Goal: Transaction & Acquisition: Purchase product/service

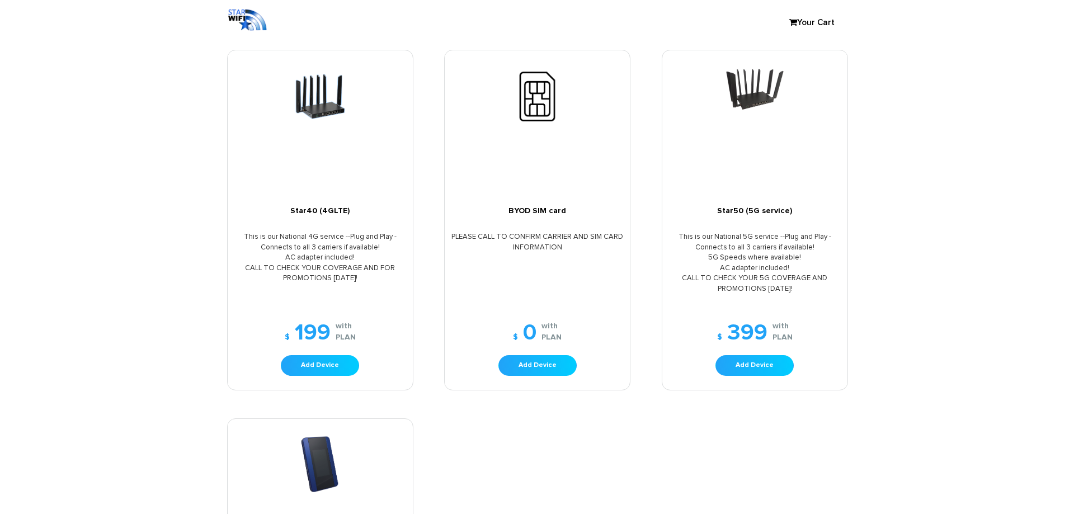
scroll to position [112, 0]
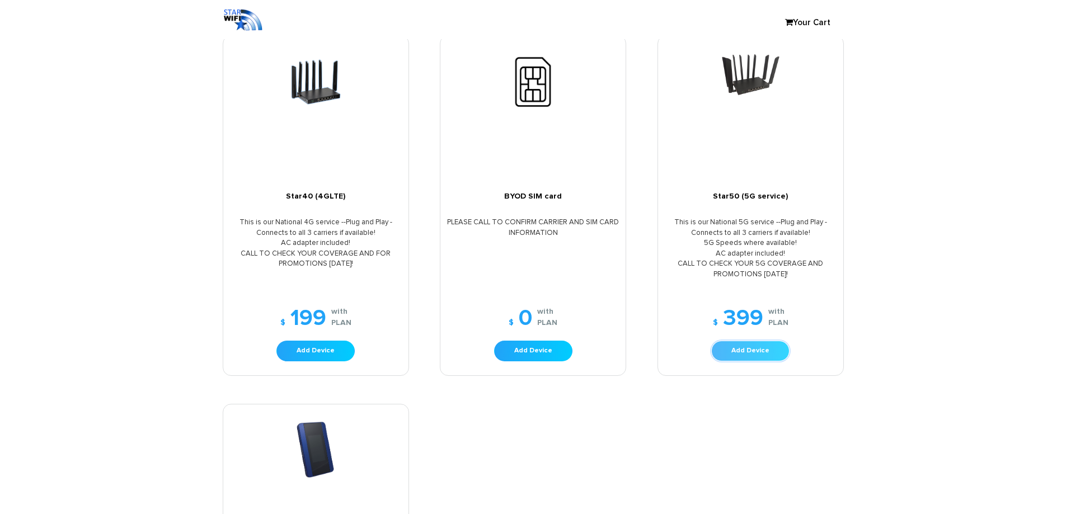
click at [746, 352] on link "Add Device" at bounding box center [750, 351] width 78 height 21
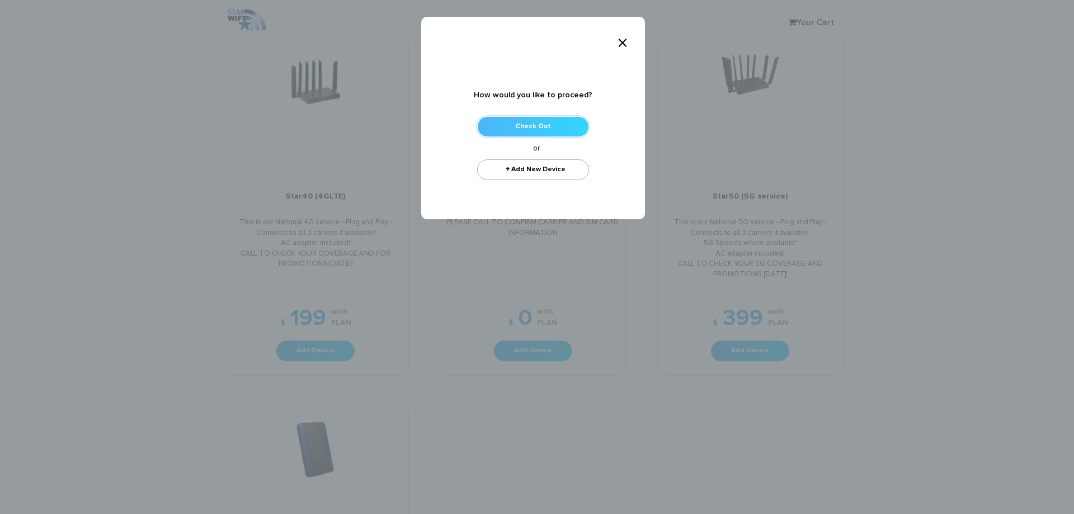
click at [578, 124] on link "Check Out" at bounding box center [533, 126] width 112 height 21
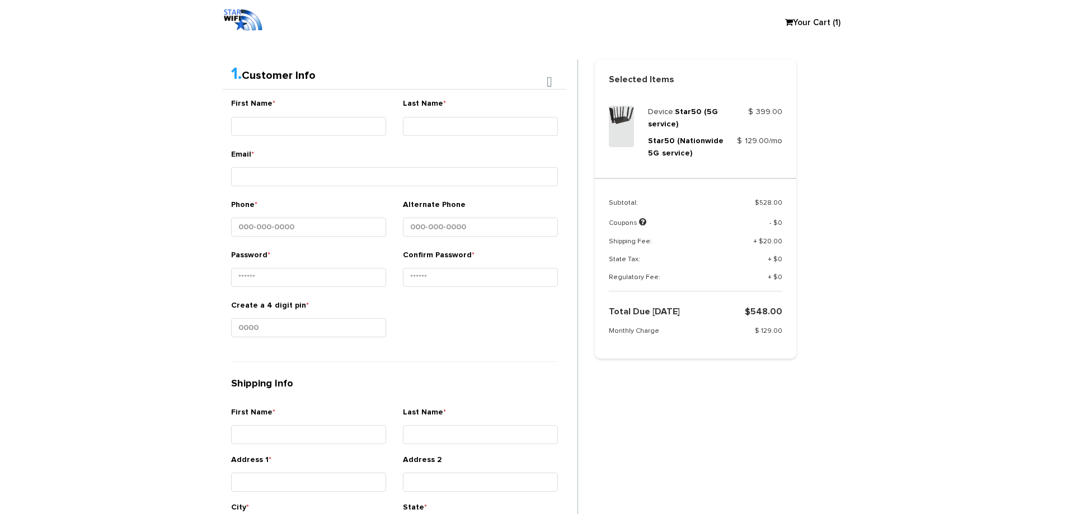
scroll to position [209, 0]
click at [700, 189] on div "Remove" at bounding box center [695, 192] width 201 height 28
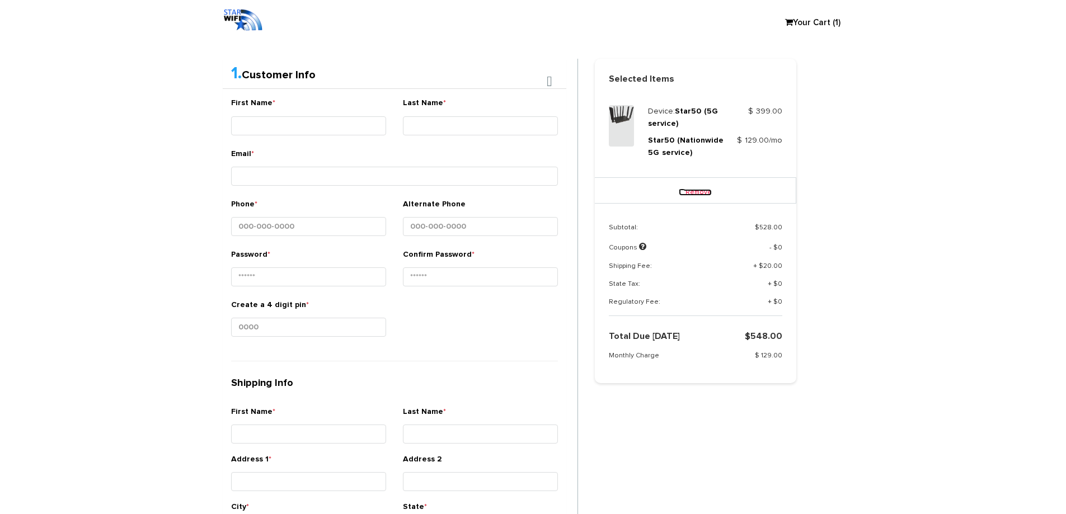
click at [703, 195] on link "Remove" at bounding box center [695, 192] width 33 height 7
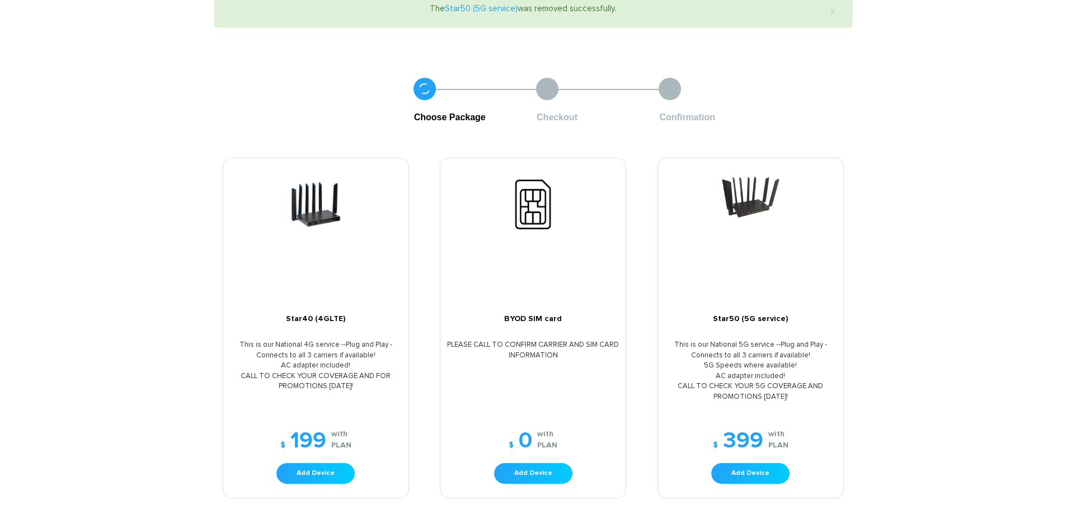
scroll to position [168, 0]
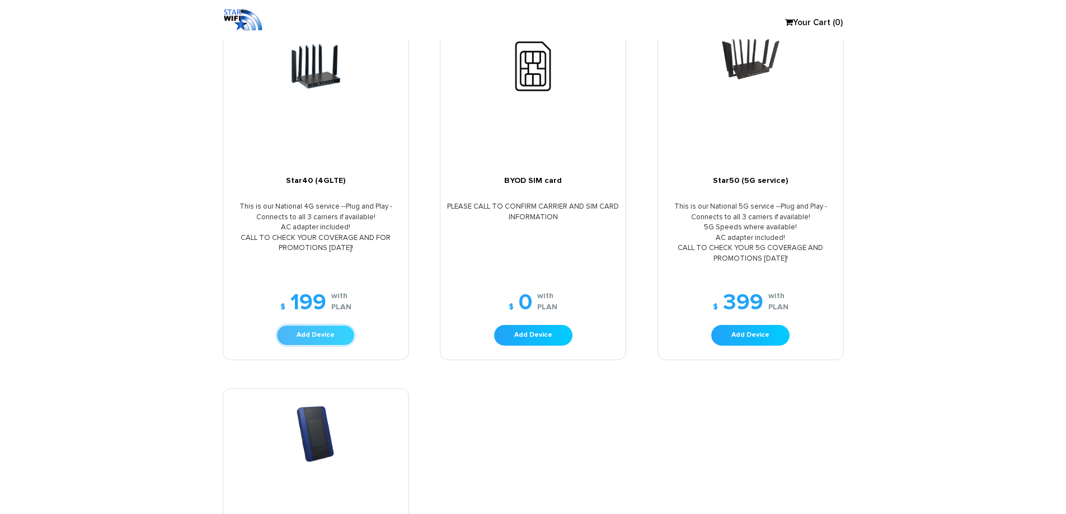
click at [302, 336] on link "Add Device" at bounding box center [315, 335] width 78 height 21
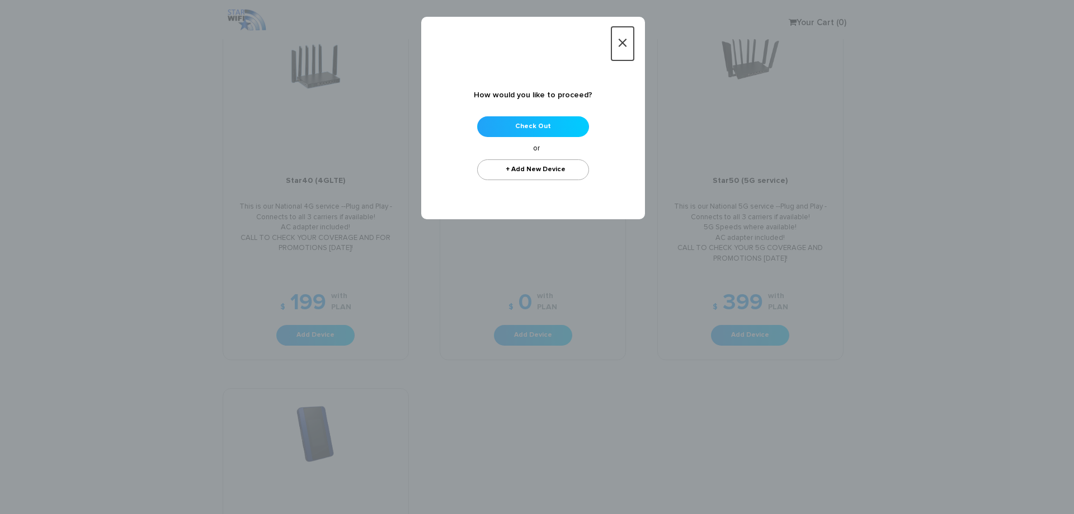
click at [625, 39] on span "×" at bounding box center [622, 43] width 11 height 22
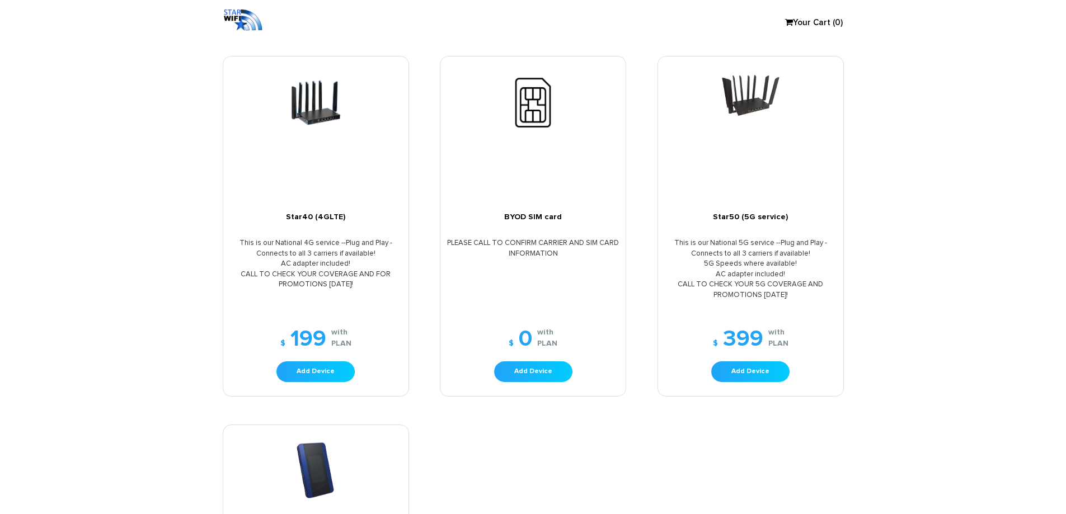
scroll to position [112, 0]
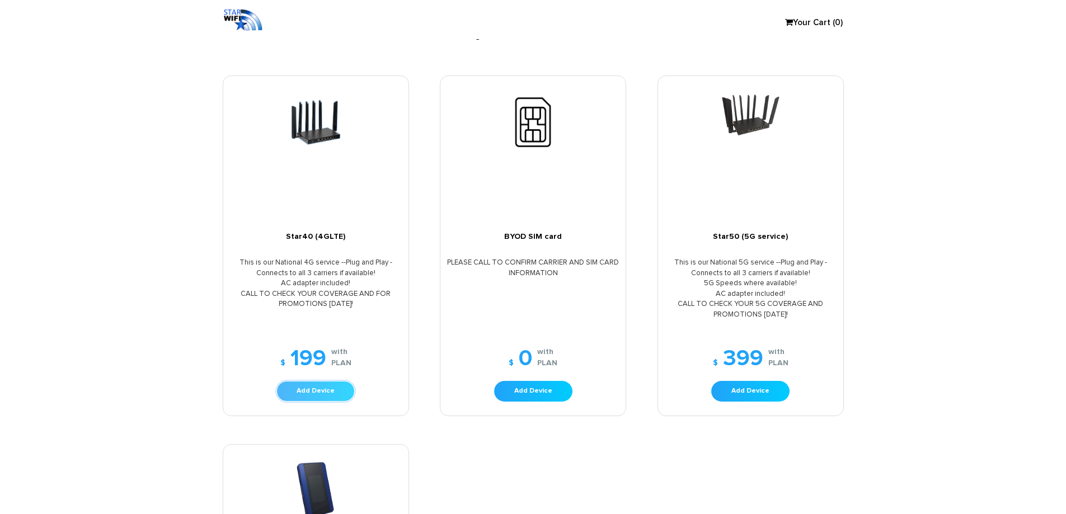
click at [331, 394] on link "Add Device" at bounding box center [315, 391] width 78 height 21
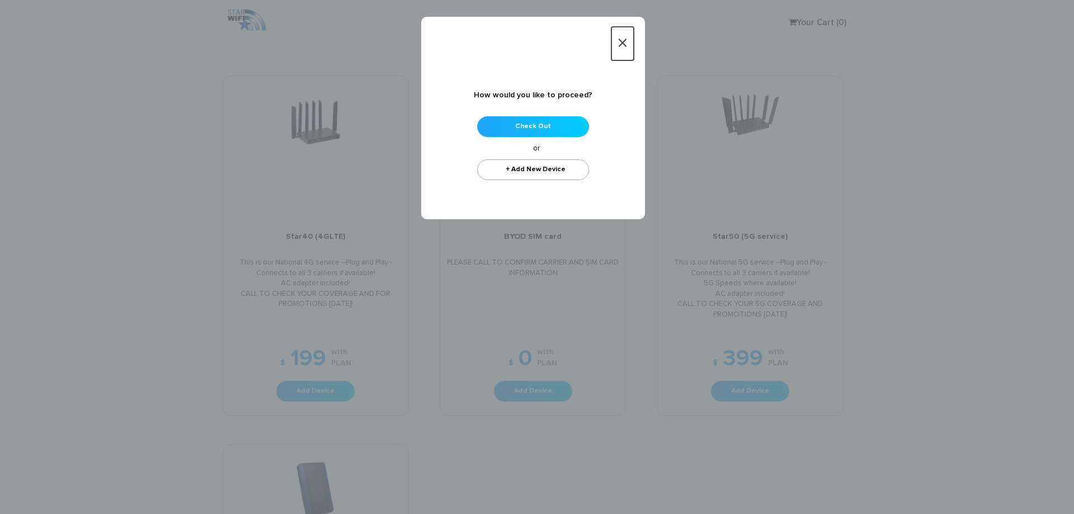
click at [629, 42] on button "×" at bounding box center [622, 44] width 22 height 34
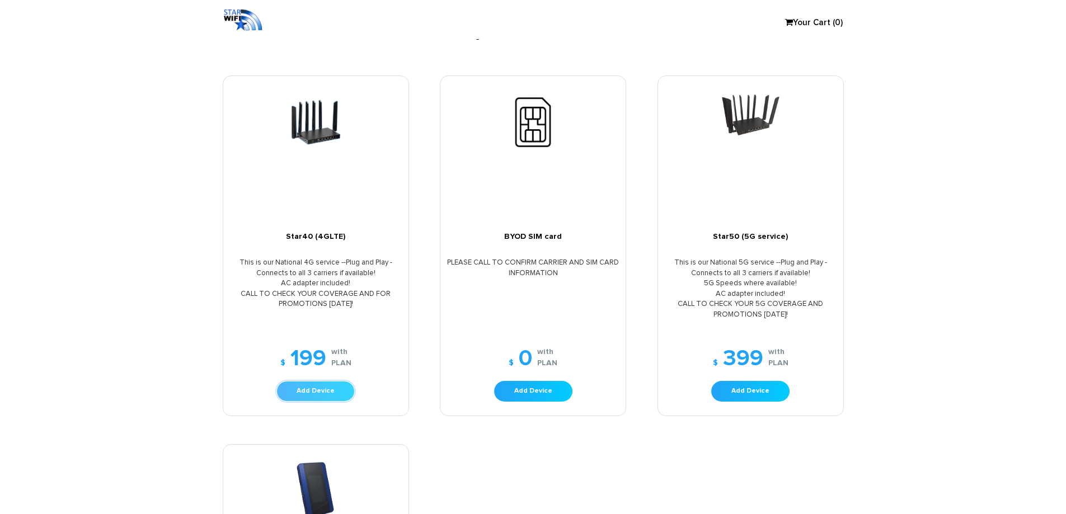
click at [316, 394] on link "Add Device" at bounding box center [315, 391] width 78 height 21
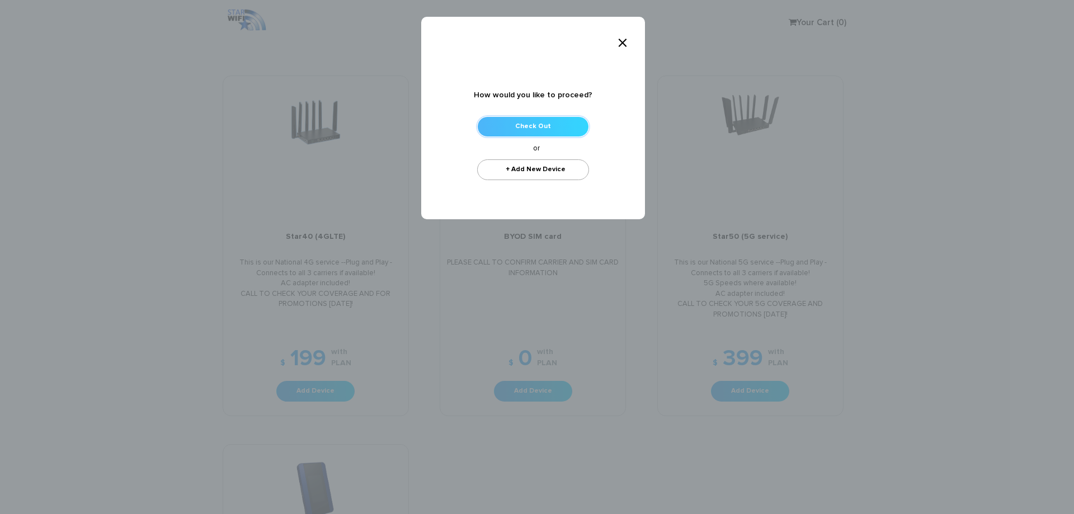
click at [567, 128] on link "Check Out" at bounding box center [533, 126] width 112 height 21
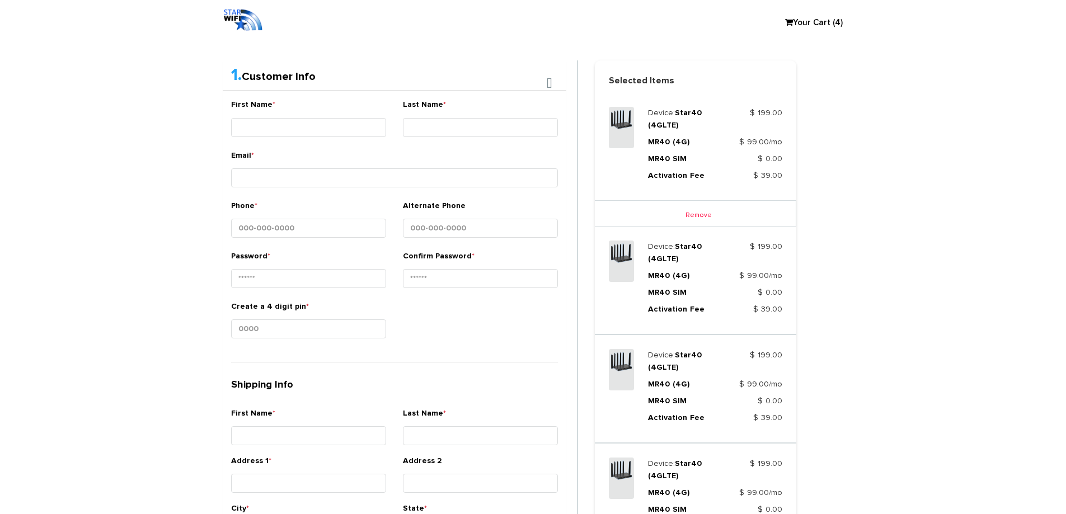
scroll to position [209, 0]
click at [694, 213] on link "Remove" at bounding box center [695, 213] width 33 height 7
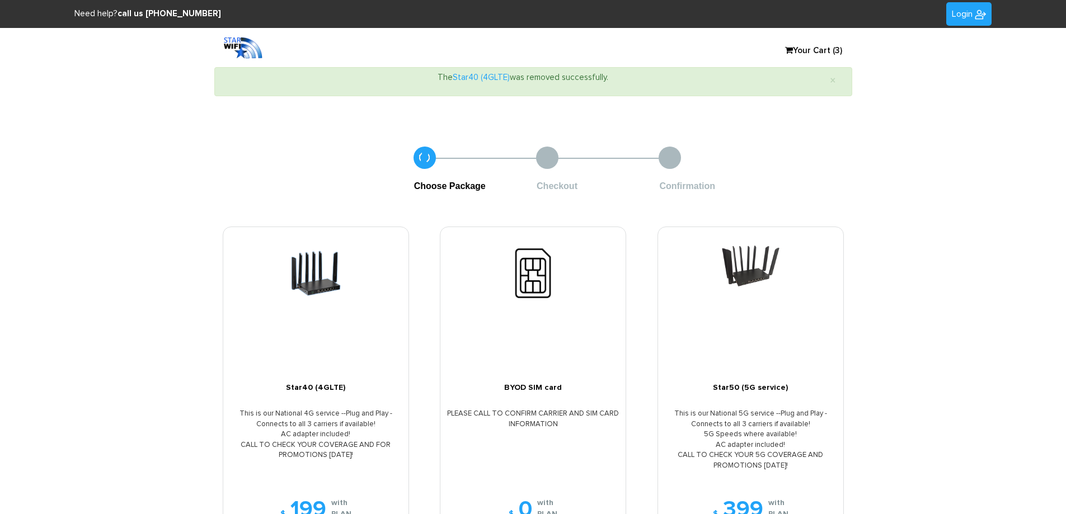
click at [825, 48] on link "Your Cart (3)" at bounding box center [807, 51] width 56 height 17
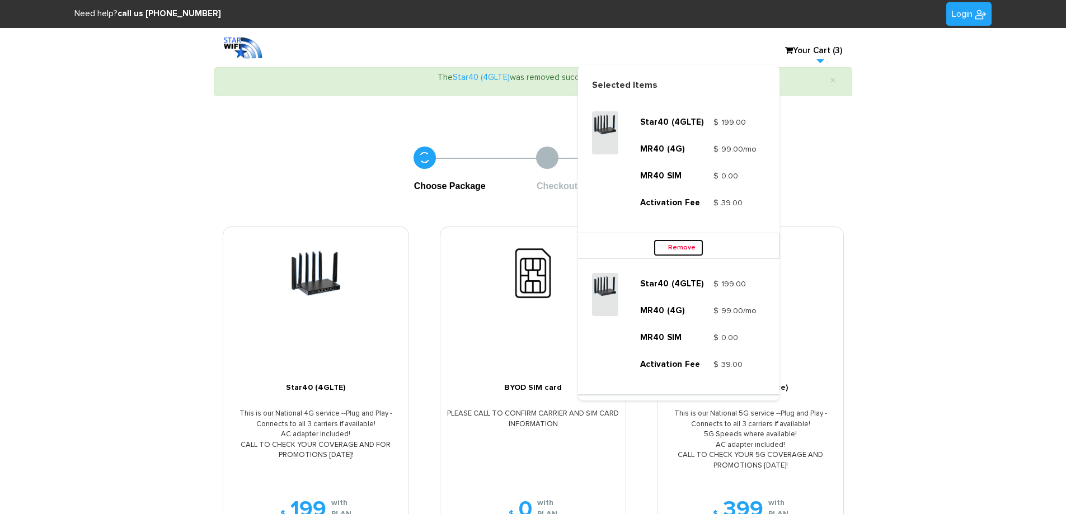
click at [679, 256] on link "Remove" at bounding box center [678, 247] width 50 height 17
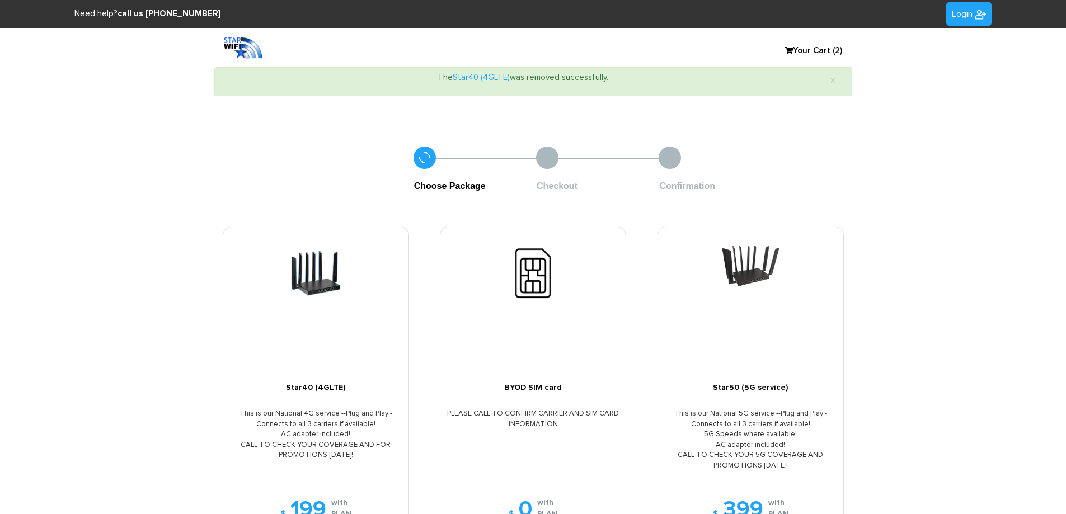
click at [815, 53] on link "Your Cart (2)" at bounding box center [807, 51] width 56 height 17
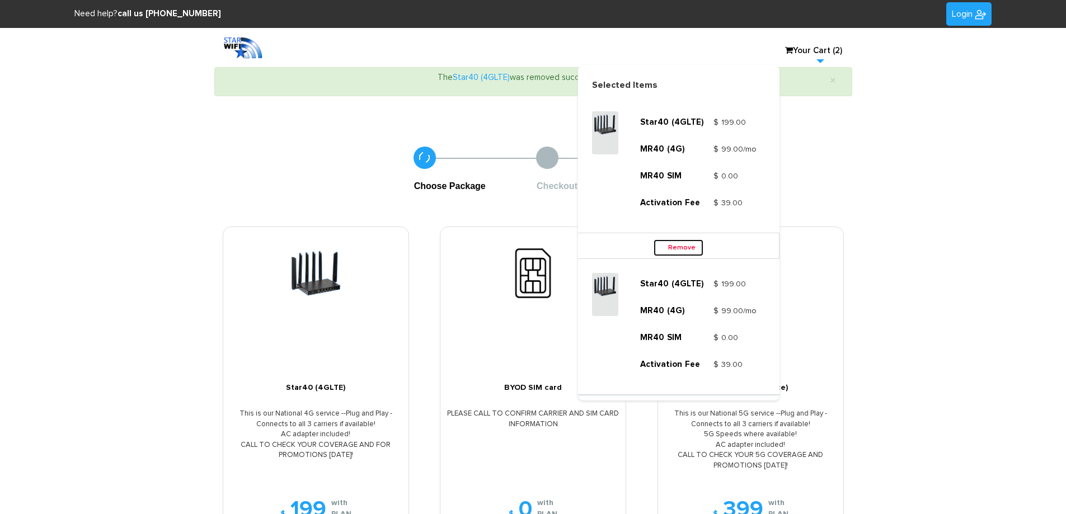
click at [683, 256] on link "Remove" at bounding box center [678, 247] width 50 height 17
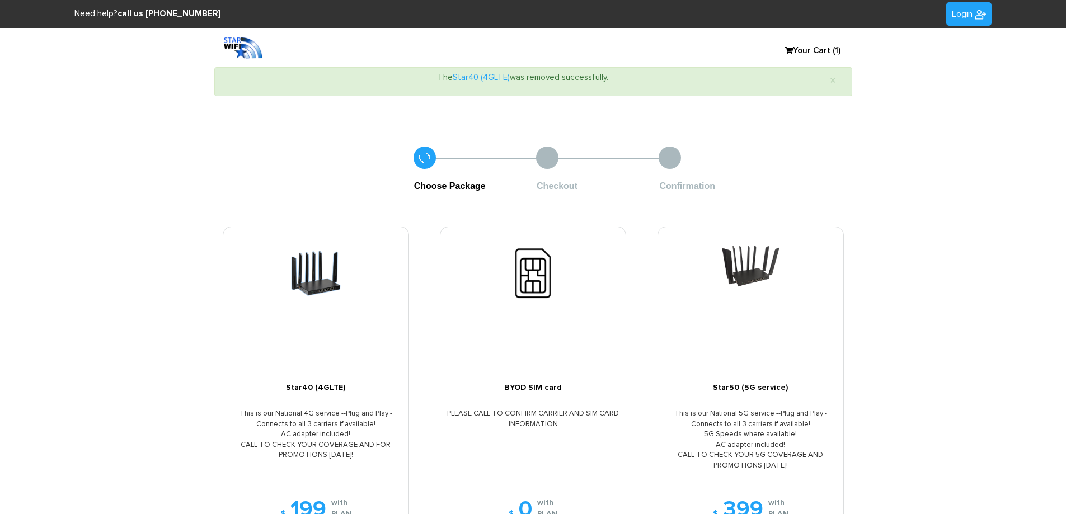
click at [811, 48] on link "Your Cart (1)" at bounding box center [807, 51] width 56 height 17
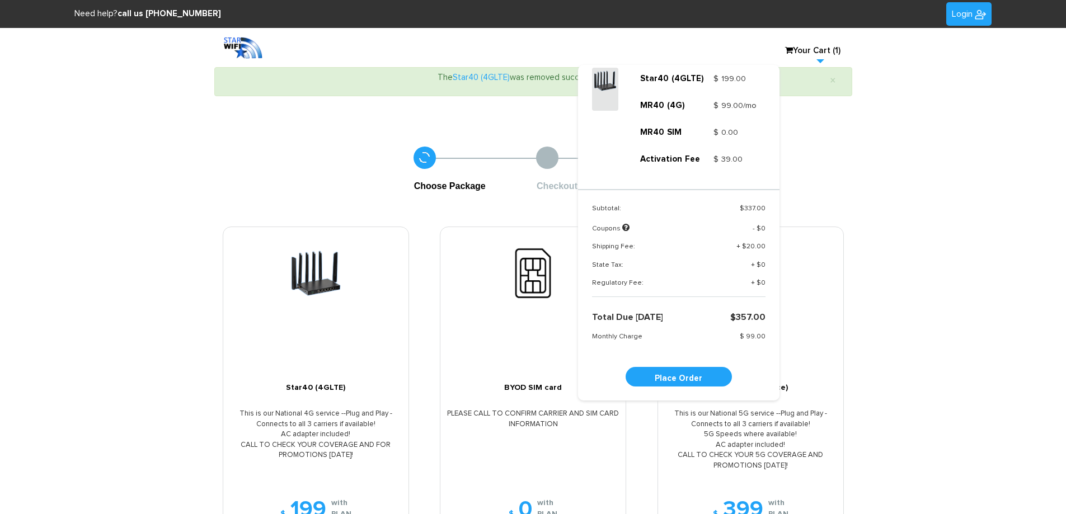
scroll to position [87, 0]
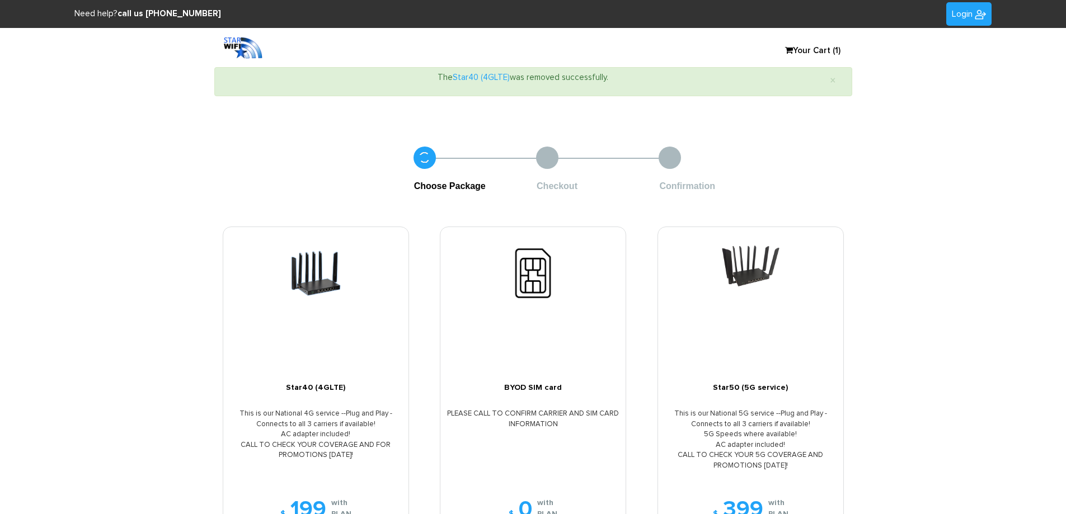
click at [824, 52] on link "Your Cart (1)" at bounding box center [807, 51] width 56 height 17
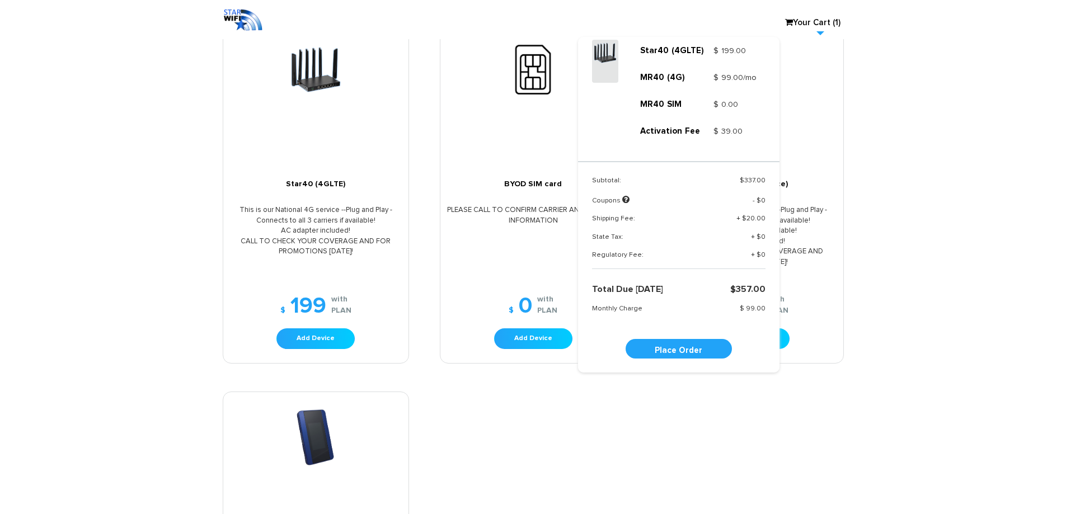
scroll to position [168, 0]
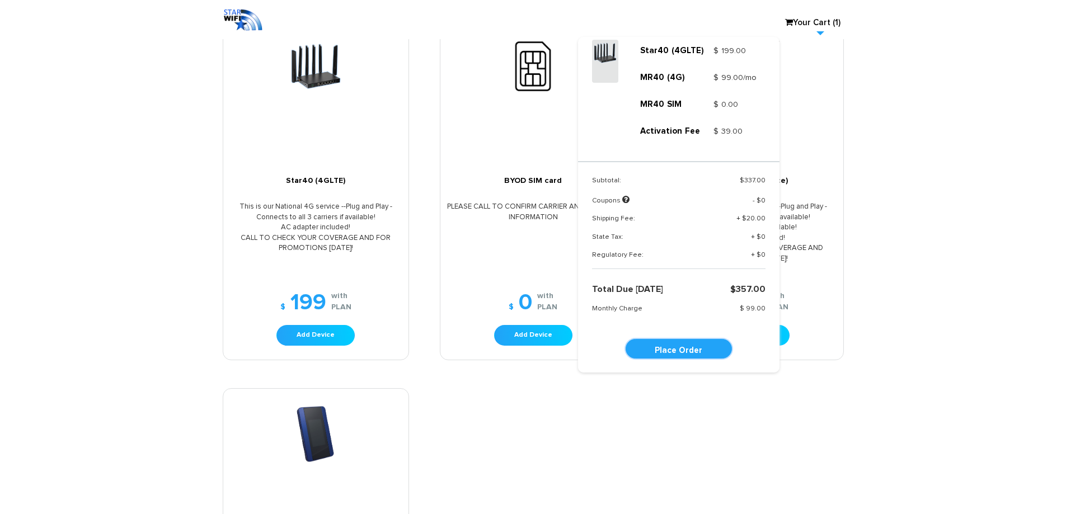
click at [681, 355] on link "Place Order" at bounding box center [678, 349] width 106 height 20
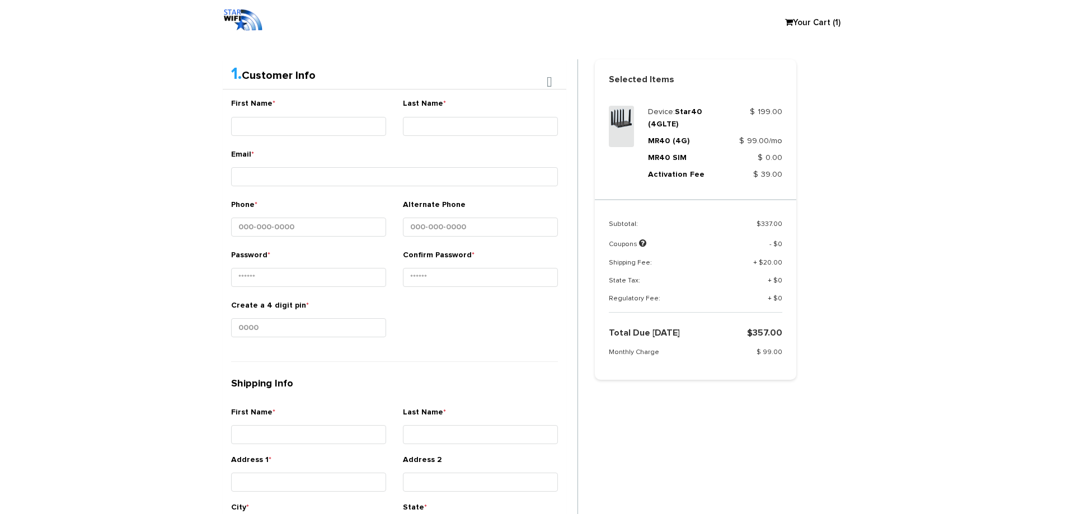
scroll to position [209, 0]
click at [253, 124] on input "First Name *" at bounding box center [308, 125] width 155 height 19
click at [314, 128] on input "First Name *" at bounding box center [308, 125] width 155 height 19
click at [314, 128] on input "Alejanero" at bounding box center [308, 125] width 155 height 19
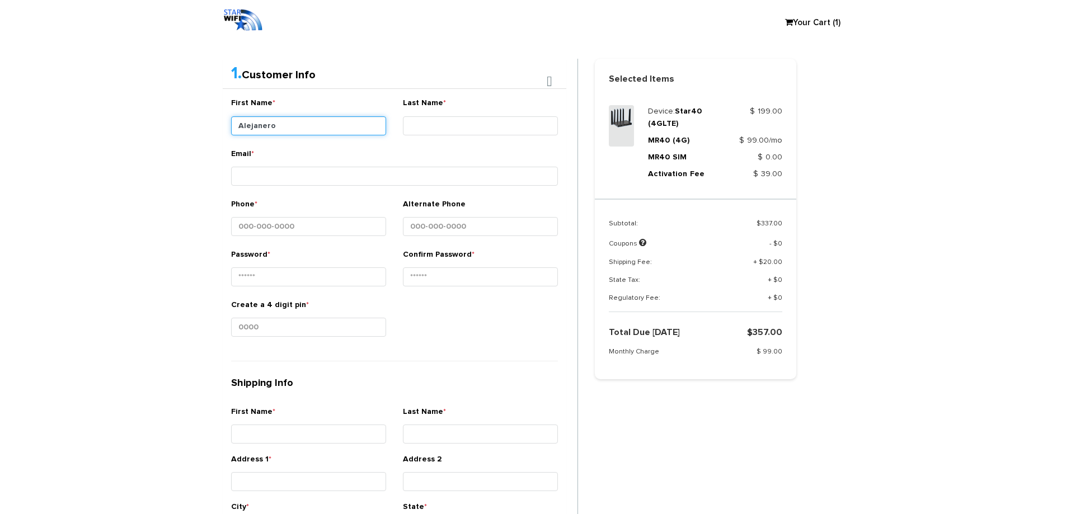
click at [314, 128] on input "Alejanero" at bounding box center [308, 125] width 155 height 19
type input "Alejanero"
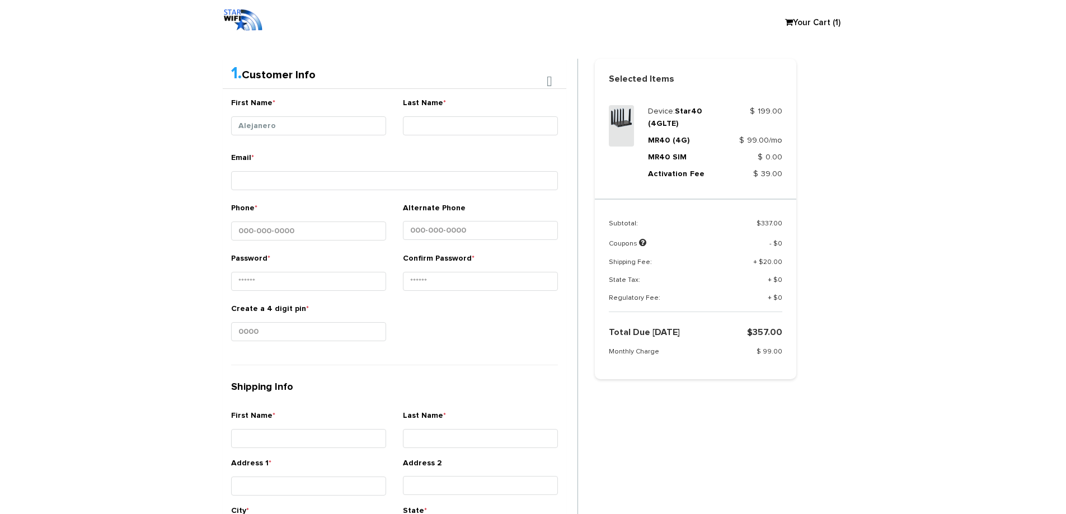
click at [413, 135] on div "Last Name *" at bounding box center [480, 118] width 155 height 42
click at [413, 133] on input "Last Name *" at bounding box center [480, 125] width 155 height 19
click at [413, 133] on input "marez" at bounding box center [480, 125] width 155 height 19
type input "[PERSON_NAME]"
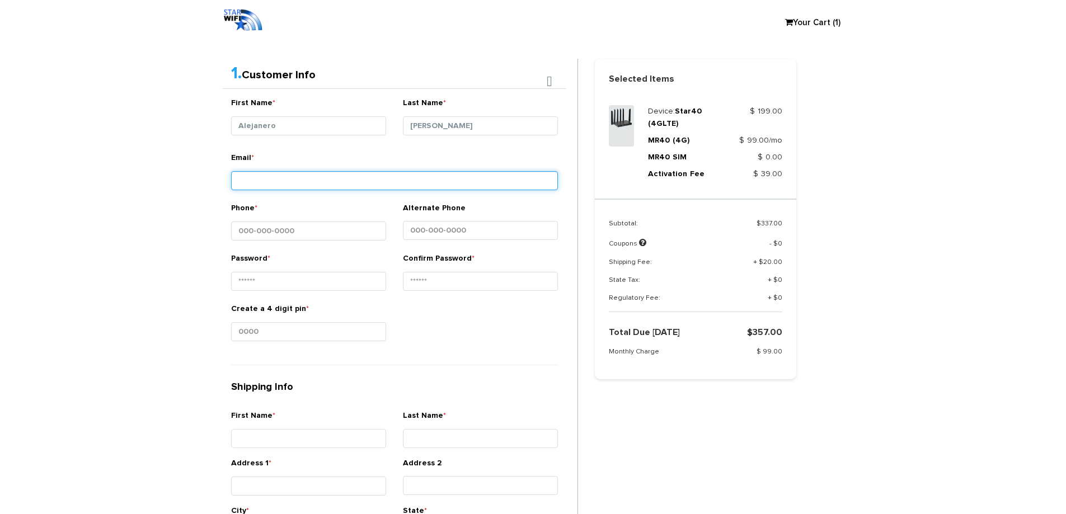
click at [338, 185] on input "Email *" at bounding box center [394, 180] width 327 height 19
type input "tobyfranco884@gmail.com"
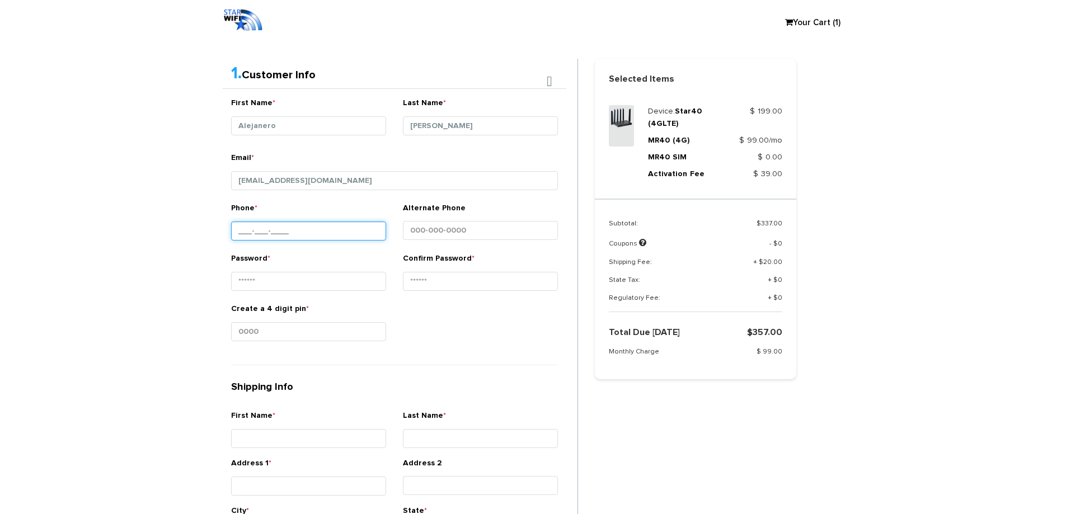
click at [247, 230] on input "Phone *" at bounding box center [308, 231] width 155 height 19
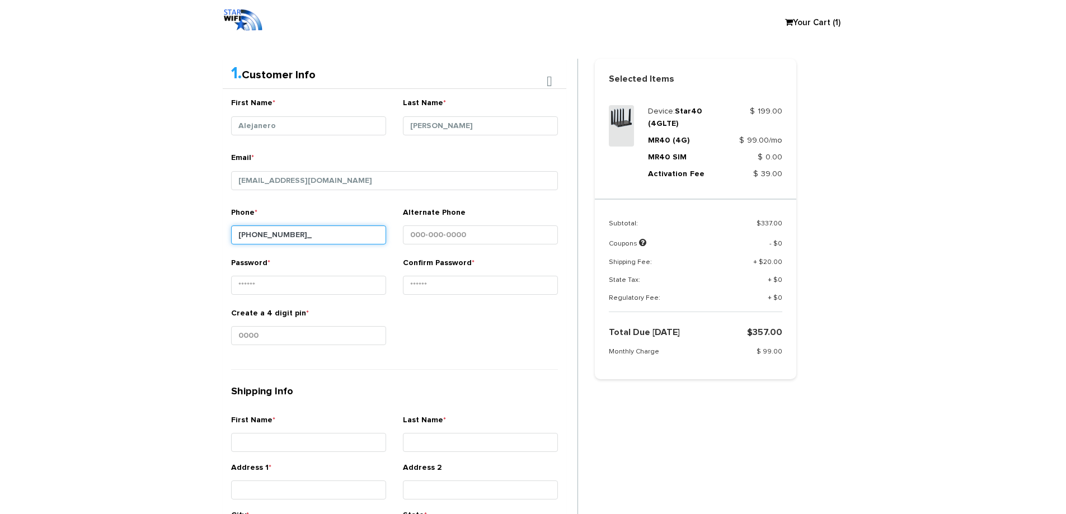
type input "808-420-2290"
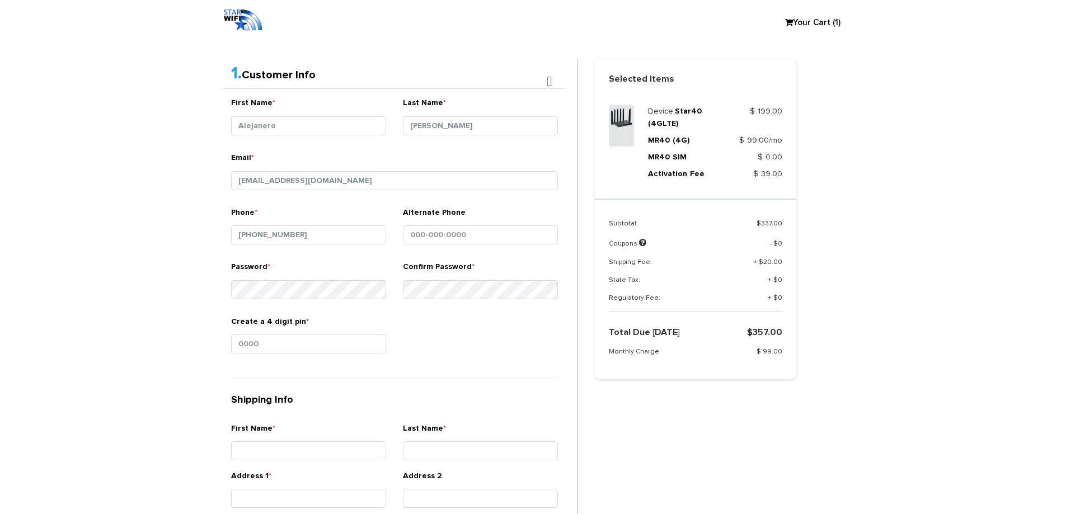
click at [426, 329] on div "Create a 4 digit pin *" at bounding box center [395, 341] width 344 height 50
click at [261, 345] on input "Create a 4 digit pin *" at bounding box center [308, 344] width 155 height 19
click at [249, 133] on input "Alejanero" at bounding box center [308, 125] width 155 height 19
click at [258, 447] on input "First Name *" at bounding box center [308, 450] width 155 height 19
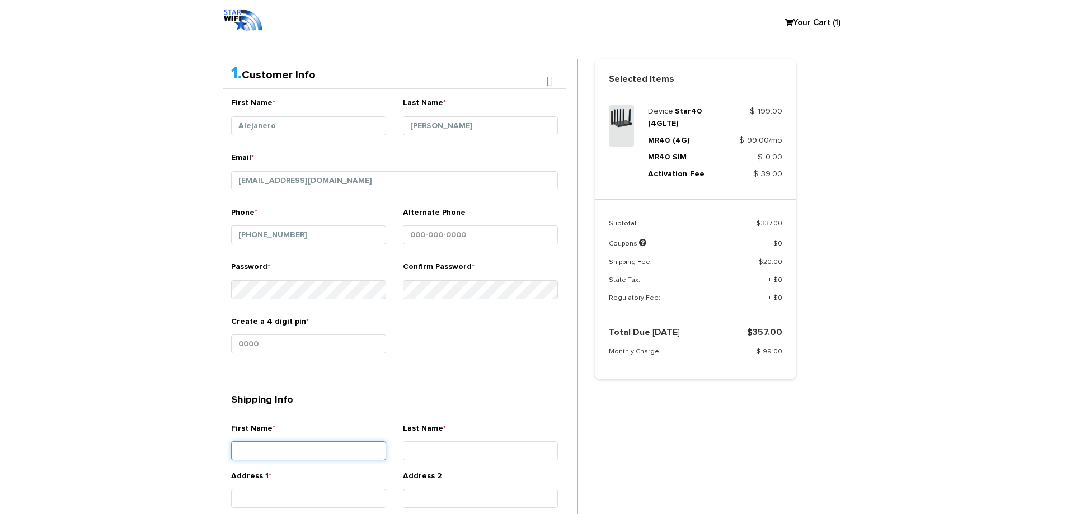
paste input "Alejanero"
type input "Alejanero"
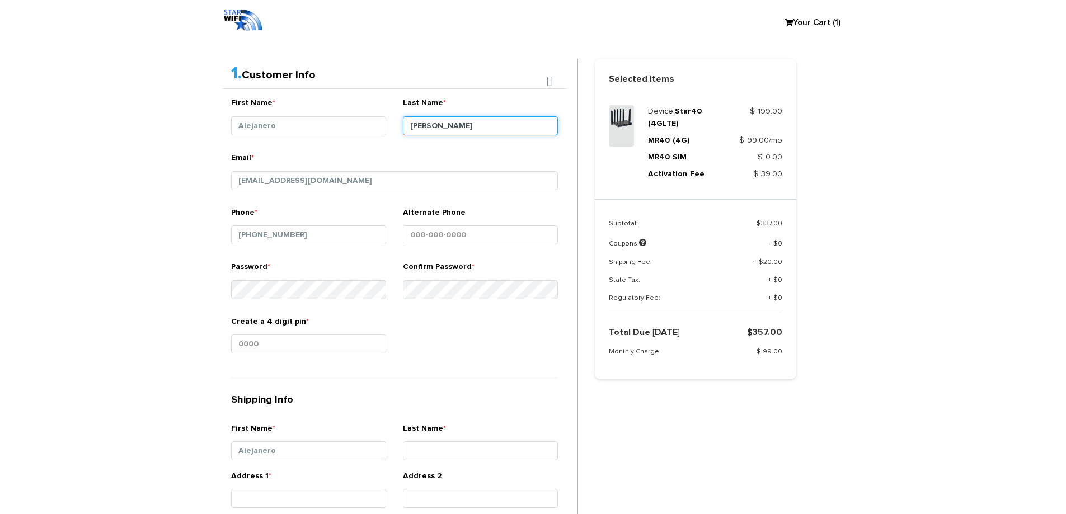
click at [440, 123] on input "[PERSON_NAME]" at bounding box center [480, 125] width 155 height 19
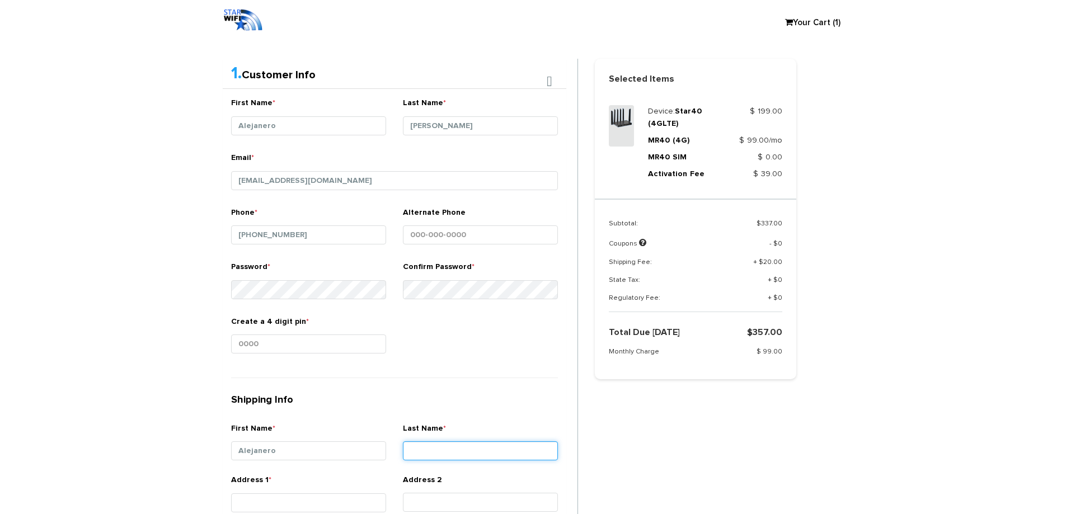
click at [448, 449] on input "Last Name *" at bounding box center [480, 450] width 155 height 19
paste input "[PERSON_NAME]"
type input "[PERSON_NAME]"
click at [313, 334] on div "Create a 4 digit pin *" at bounding box center [308, 337] width 155 height 42
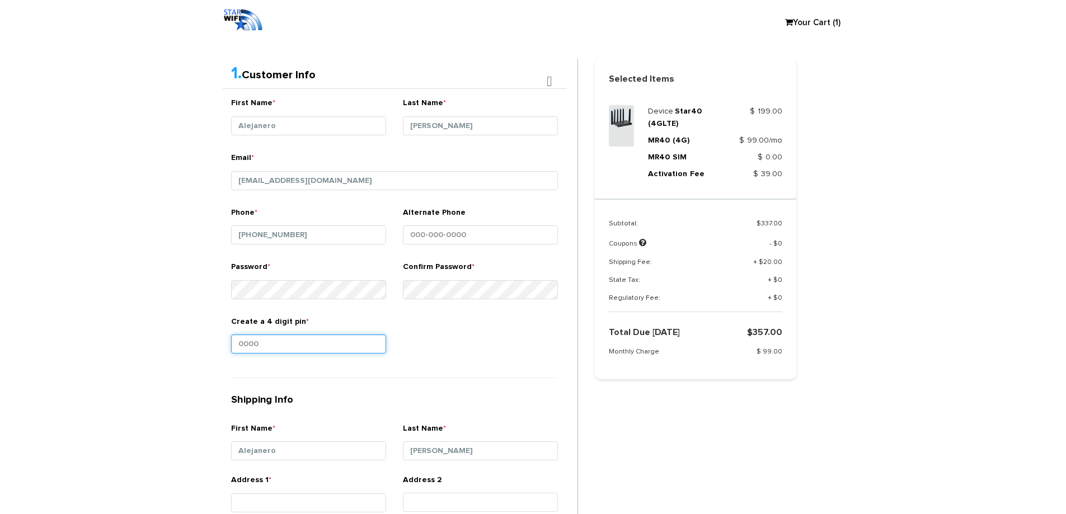
click at [314, 338] on input "Create a 4 digit pin *" at bounding box center [308, 344] width 155 height 19
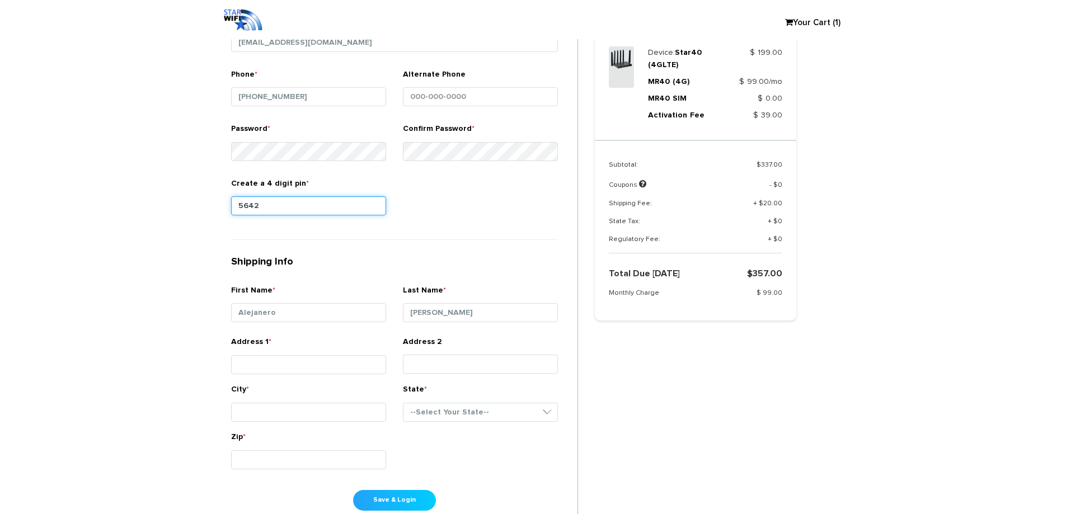
scroll to position [432, 0]
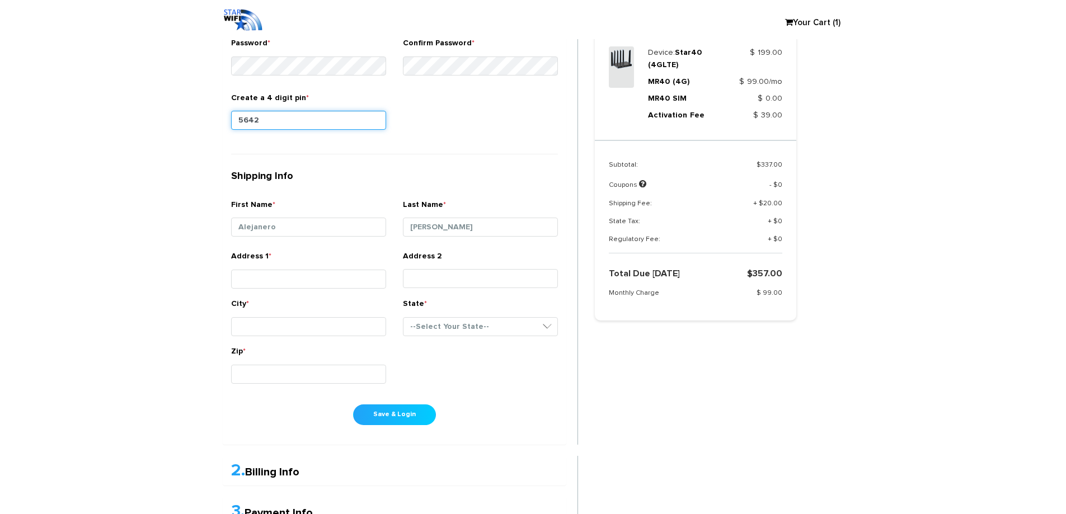
type input "5642"
click at [270, 286] on input "Address 1 *" at bounding box center [308, 279] width 155 height 19
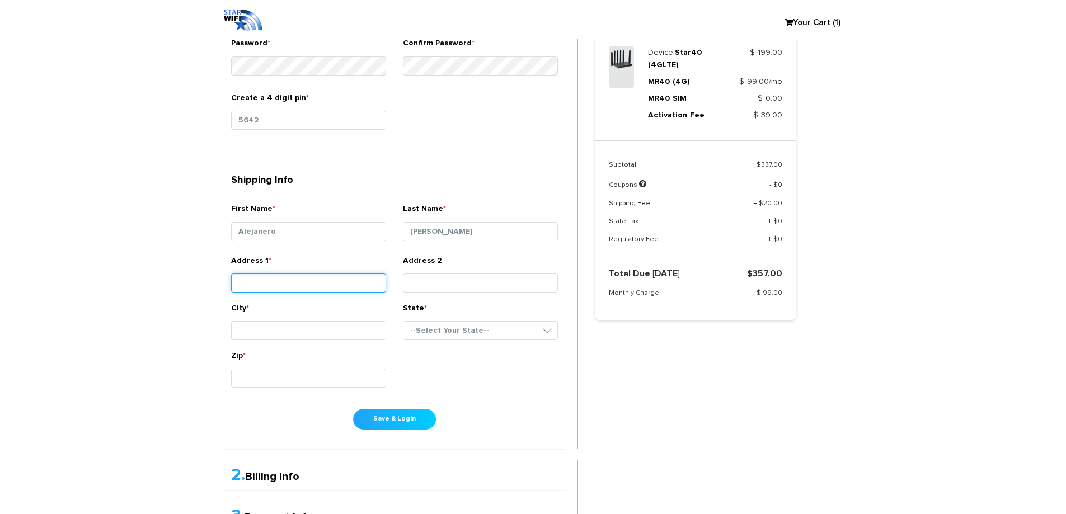
click at [297, 282] on input "Address 1 *" at bounding box center [308, 283] width 155 height 19
paste input "[STREET_ADDRESS]"
type input "[STREET_ADDRESS]"
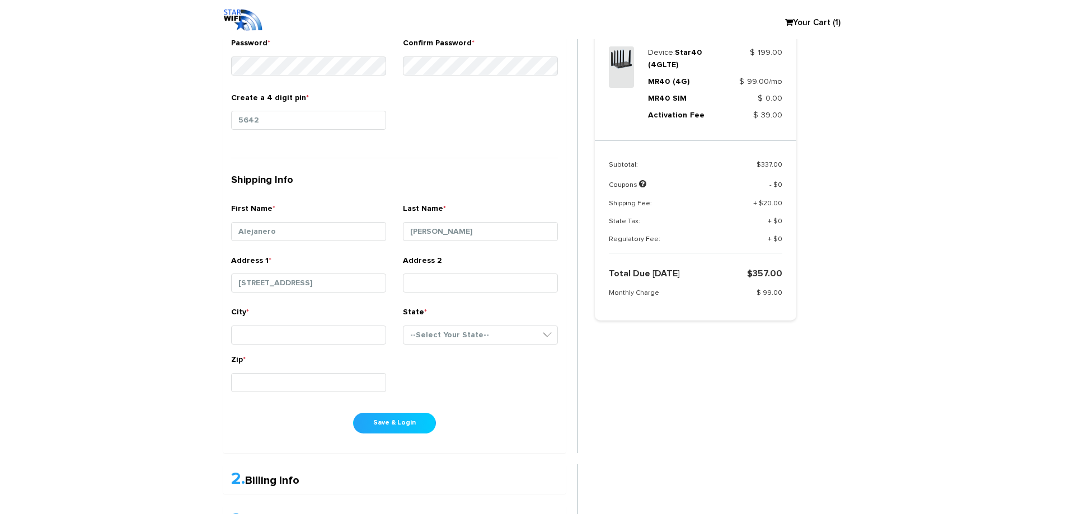
click at [244, 314] on label "City *" at bounding box center [240, 315] width 18 height 16
click at [244, 326] on input "City *" at bounding box center [308, 335] width 155 height 19
click at [248, 332] on input "City *" at bounding box center [308, 335] width 155 height 19
paste input "Okeechobee"
type input "Okeechobee"
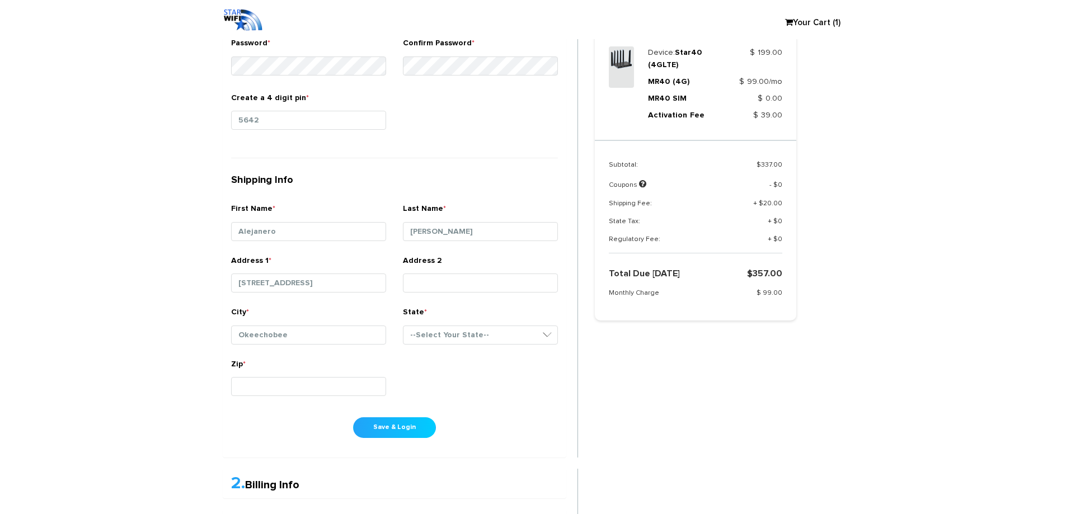
click at [430, 321] on div "State * --Select Your State-- District of Columbia Alabama Alaska Arizona Arkan…" at bounding box center [480, 328] width 155 height 42
click at [439, 335] on select "--Select Your State-- District of Columbia Alabama Alaska Arizona Arkansas Cali…" at bounding box center [480, 335] width 155 height 19
select select "FL"
click at [403, 326] on select "--Select Your State-- District of Columbia Alabama Alaska Arizona Arkansas Cali…" at bounding box center [480, 335] width 155 height 19
click at [256, 394] on input "Zip *" at bounding box center [308, 386] width 155 height 19
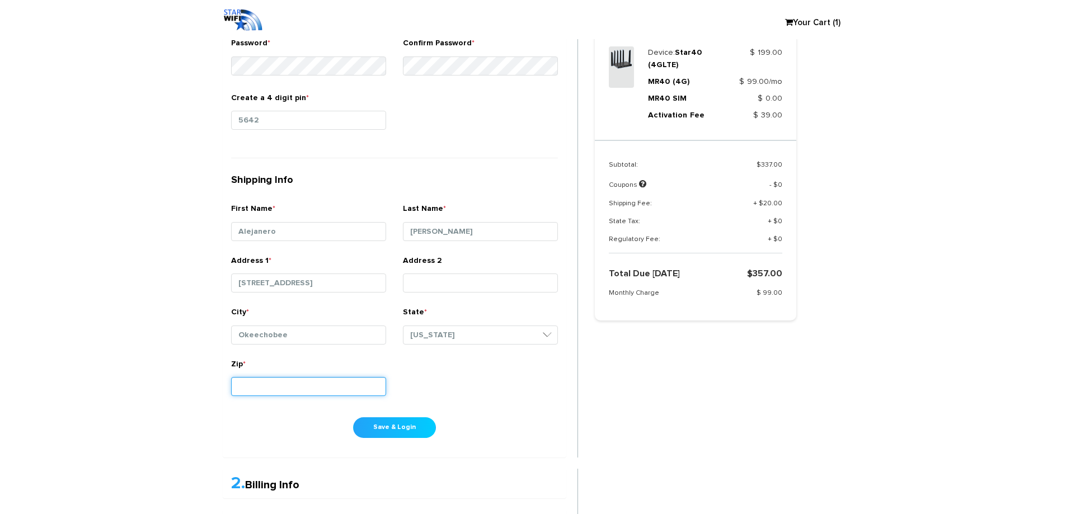
paste input "34974"
type input "34974"
click at [507, 415] on div "First Name * Alejanero Last Name * Marez Email * tobyfranco884@gmail.com" at bounding box center [395, 163] width 344 height 597
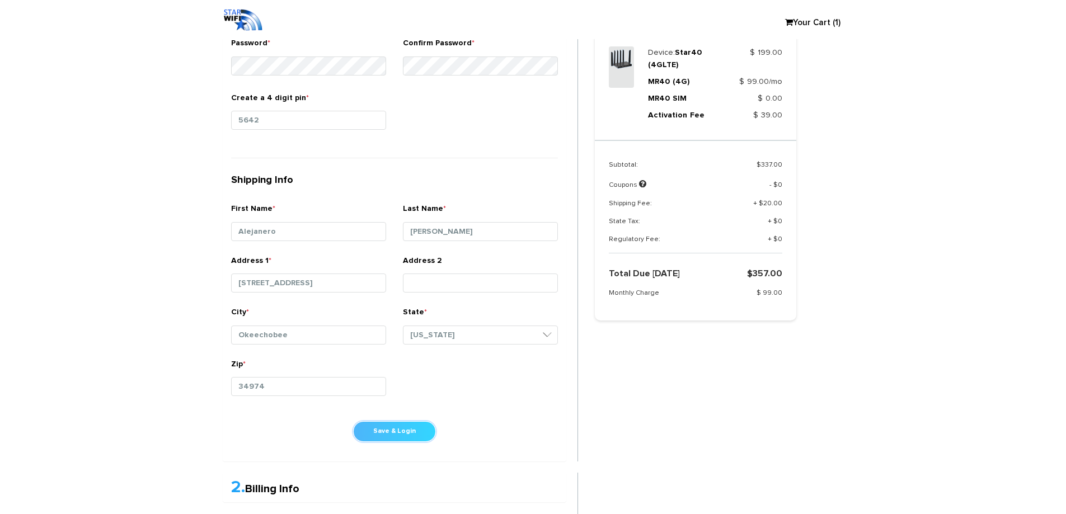
click at [411, 438] on button "Save & Login" at bounding box center [394, 431] width 83 height 21
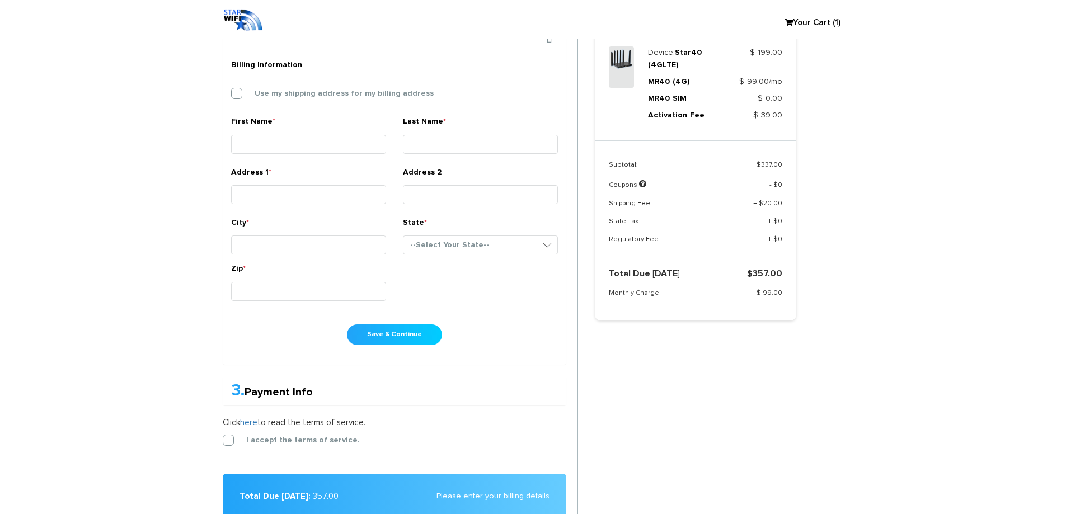
scroll to position [291, 0]
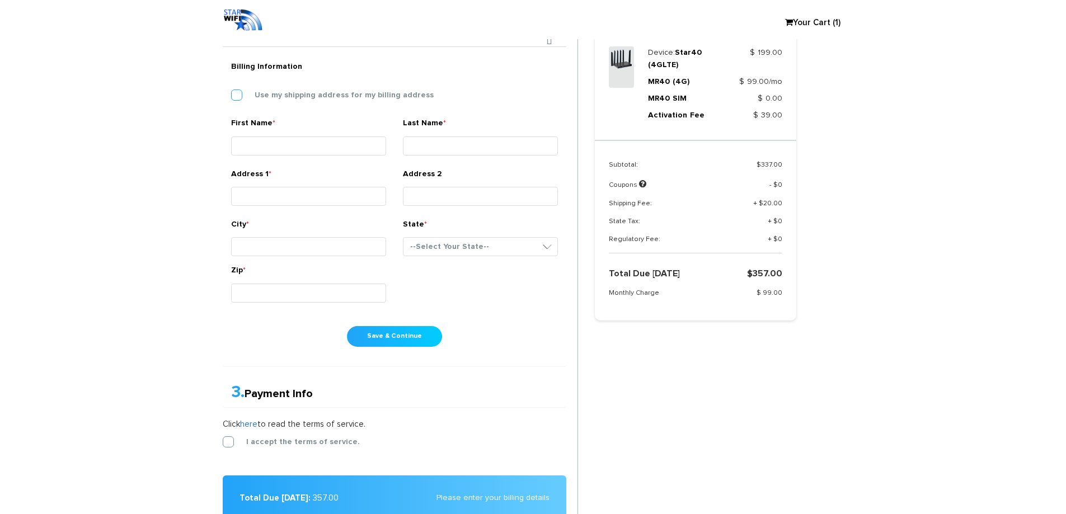
click at [238, 96] on label "Use my shipping address for my billing address" at bounding box center [336, 95] width 196 height 10
click at [231, 92] on input "Use my shipping address for my billing address" at bounding box center [231, 92] width 0 height 0
type input "Alejanero"
type input "[PERSON_NAME]"
type input "[STREET_ADDRESS]"
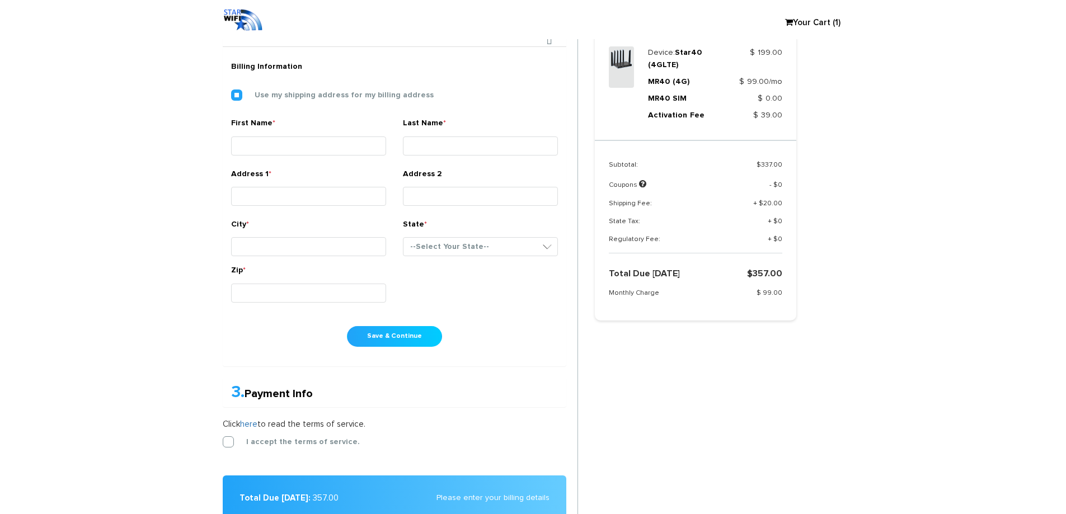
type input "Okeechobee"
select select "FL"
click at [421, 336] on button "Save & Continue" at bounding box center [394, 336] width 95 height 21
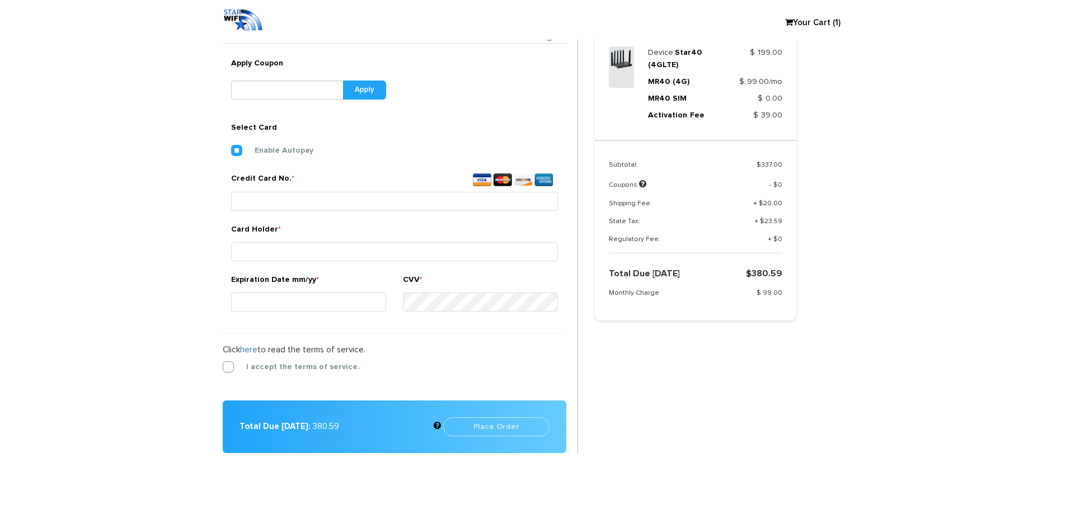
scroll to position [307, 0]
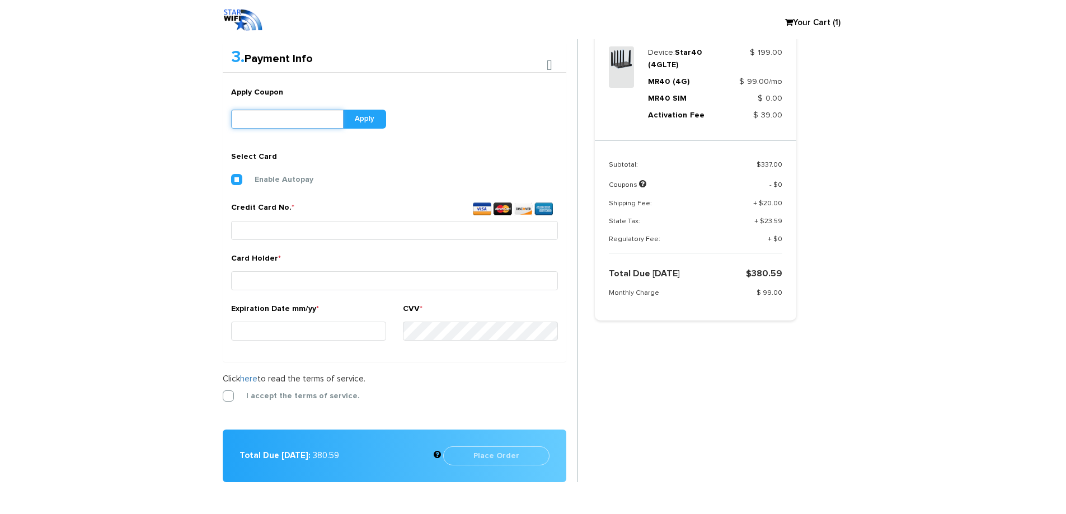
click at [270, 117] on input "text" at bounding box center [287, 119] width 112 height 19
paste input "HOLIDAYSPECIAL1"
type input "HOLIDAYSPECIAL1"
click at [366, 117] on button "Apply" at bounding box center [364, 119] width 43 height 19
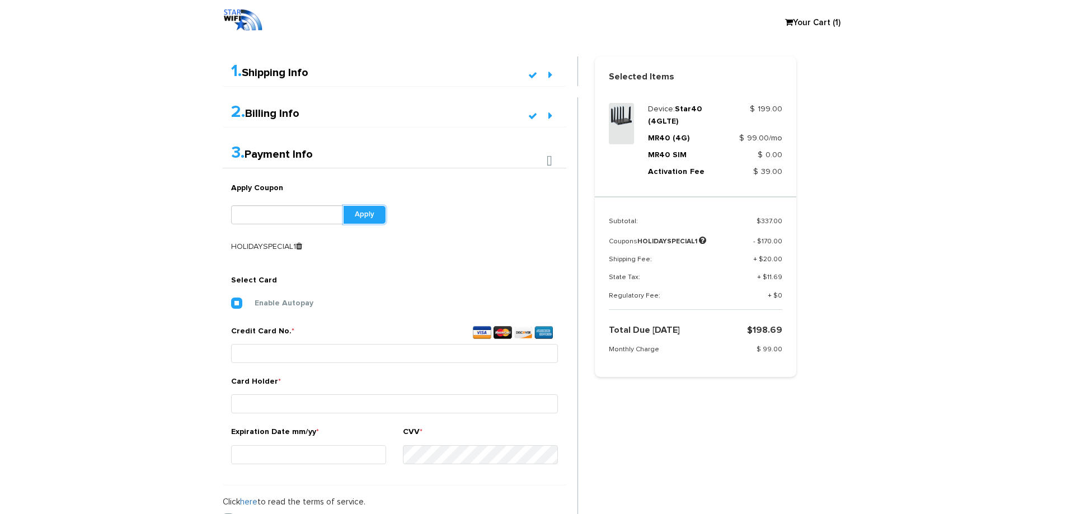
scroll to position [234, 0]
click at [296, 246] on icon at bounding box center [299, 247] width 6 height 8
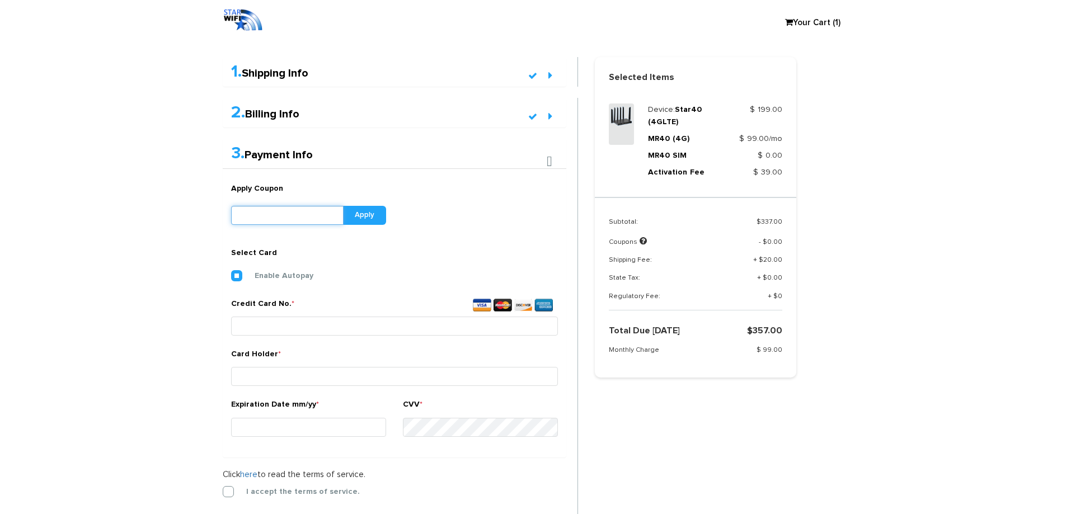
click at [266, 218] on input "text" at bounding box center [287, 215] width 112 height 19
paste input "HOLIDAYSPECIAL1"
type input "HOLIDAYSPECIAL1"
click at [359, 216] on button "Apply" at bounding box center [364, 215] width 43 height 19
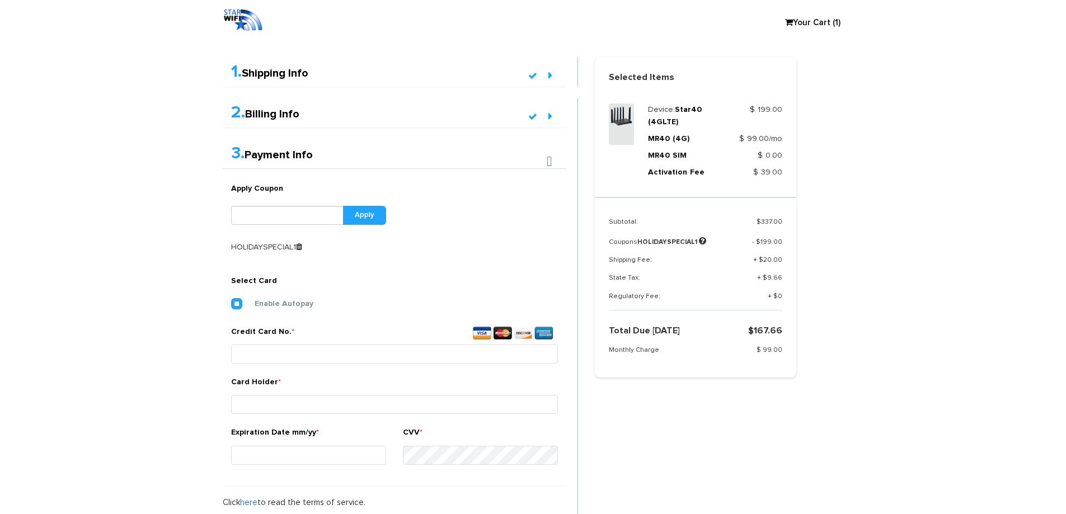
click at [860, 300] on section "Choose Package Checkout Confirmation You are almost done! Please select/add you…" at bounding box center [533, 233] width 1066 height 801
click at [110, 294] on section "Choose Package Checkout Confirmation You are almost done! Please select/add you…" at bounding box center [533, 233] width 1066 height 801
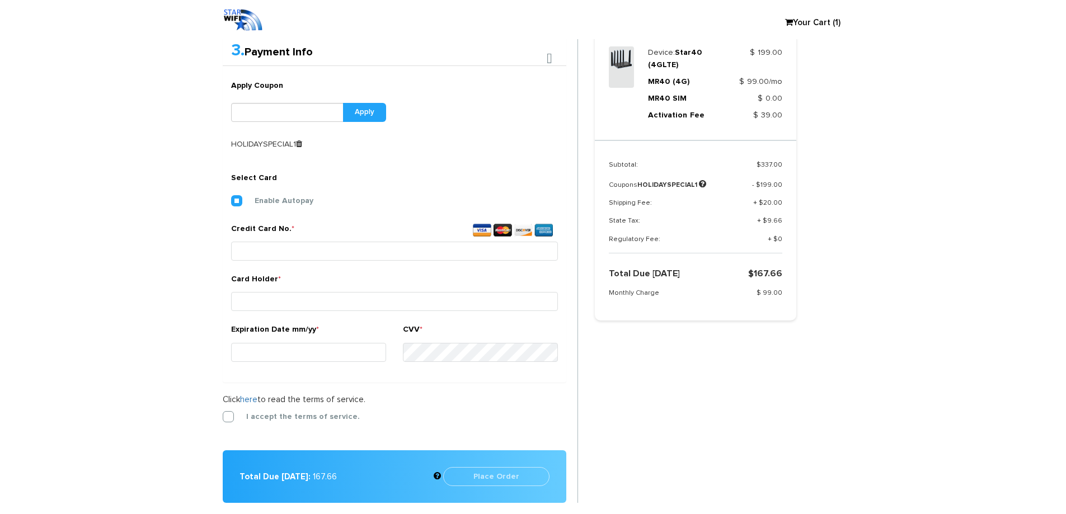
scroll to position [346, 0]
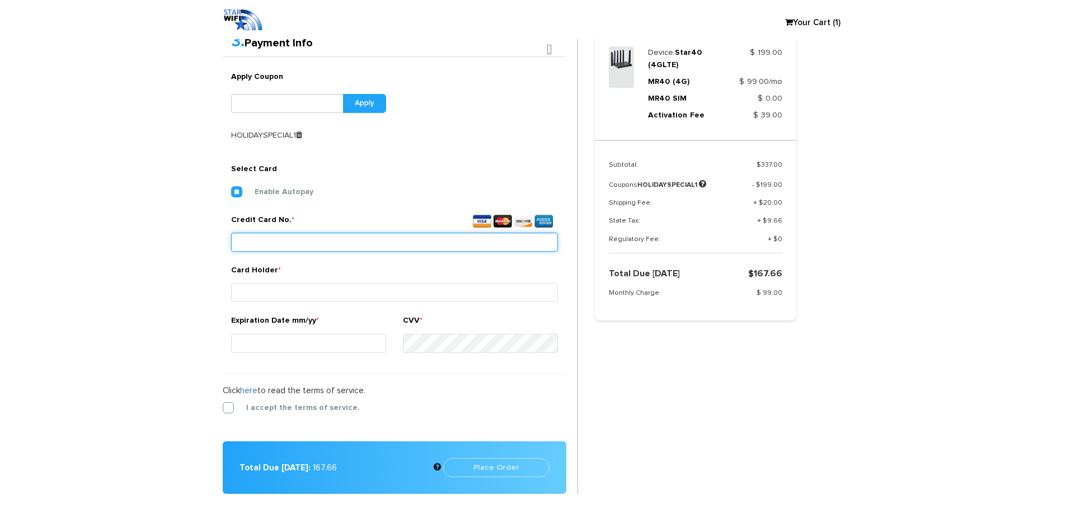
click at [275, 236] on input "Credit Card No. *" at bounding box center [394, 242] width 327 height 19
type input "[CREDIT_CARD_NUMBER]"
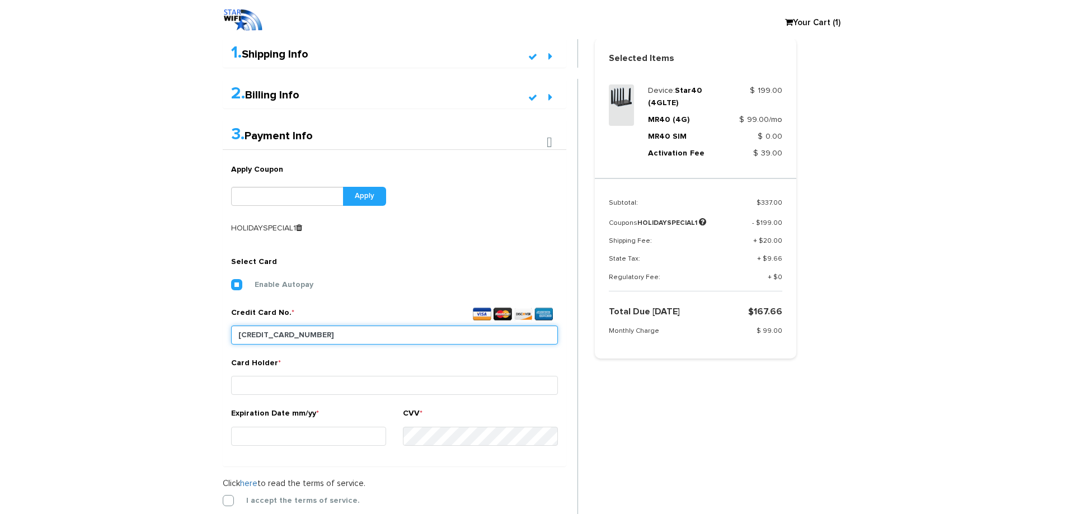
scroll to position [178, 0]
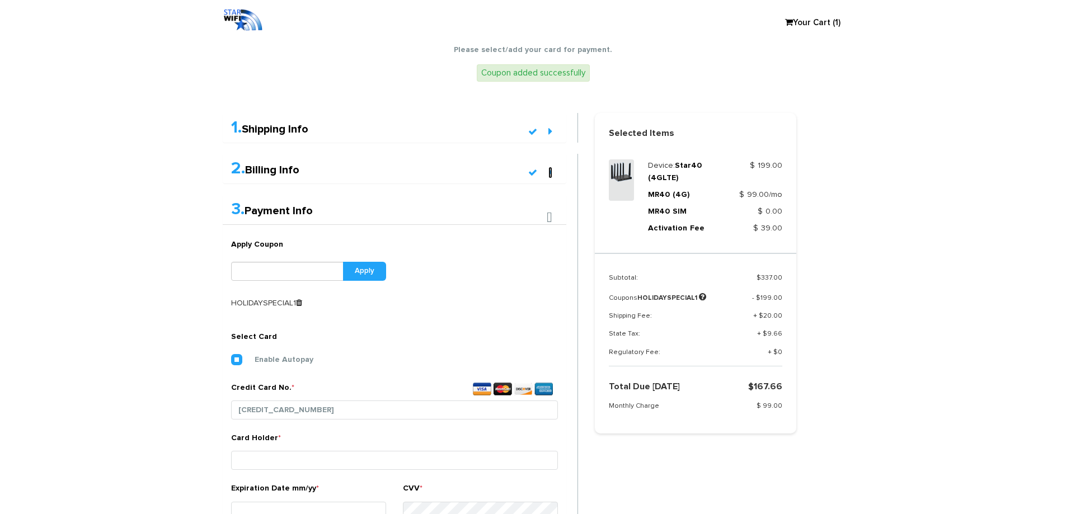
click at [548, 174] on icon at bounding box center [550, 172] width 4 height 11
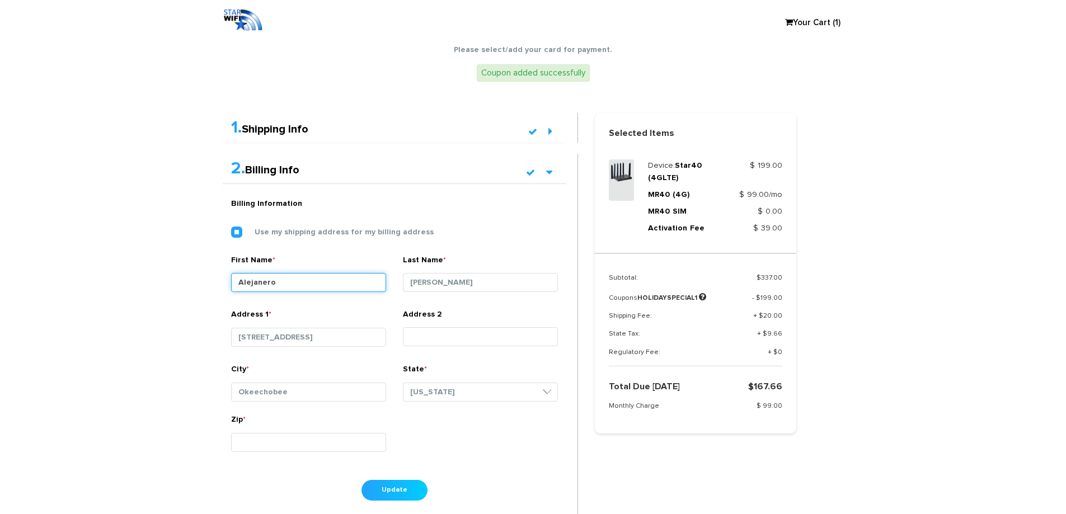
click at [278, 284] on input "Alejanero" at bounding box center [308, 282] width 155 height 19
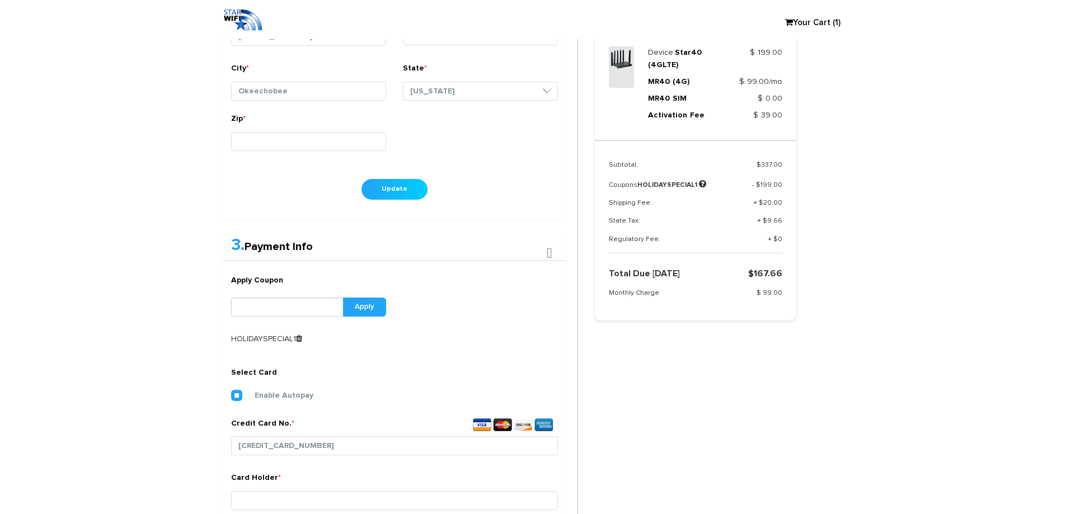
scroll to position [514, 0]
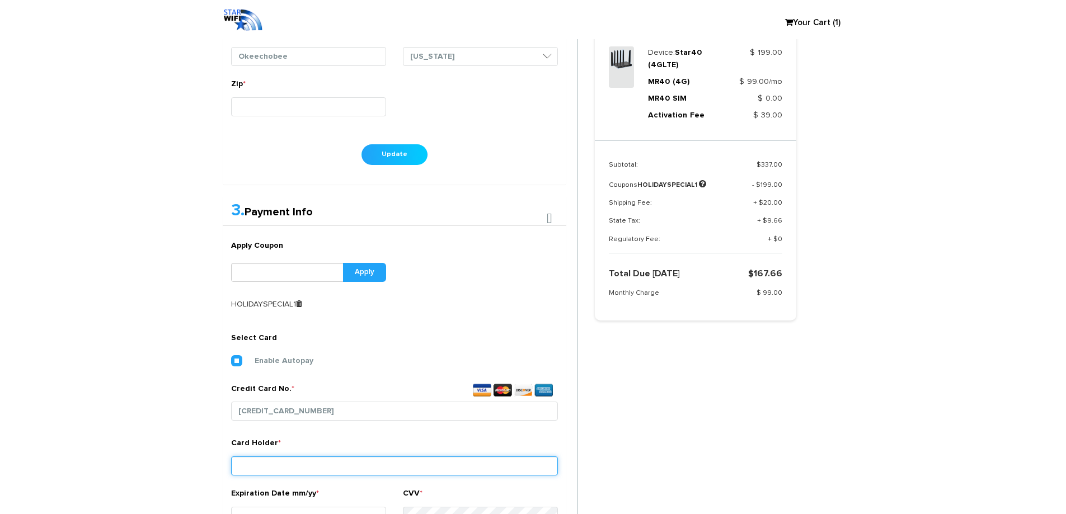
click at [293, 462] on input "Card Holder *" at bounding box center [394, 466] width 327 height 19
paste input "Alejanero"
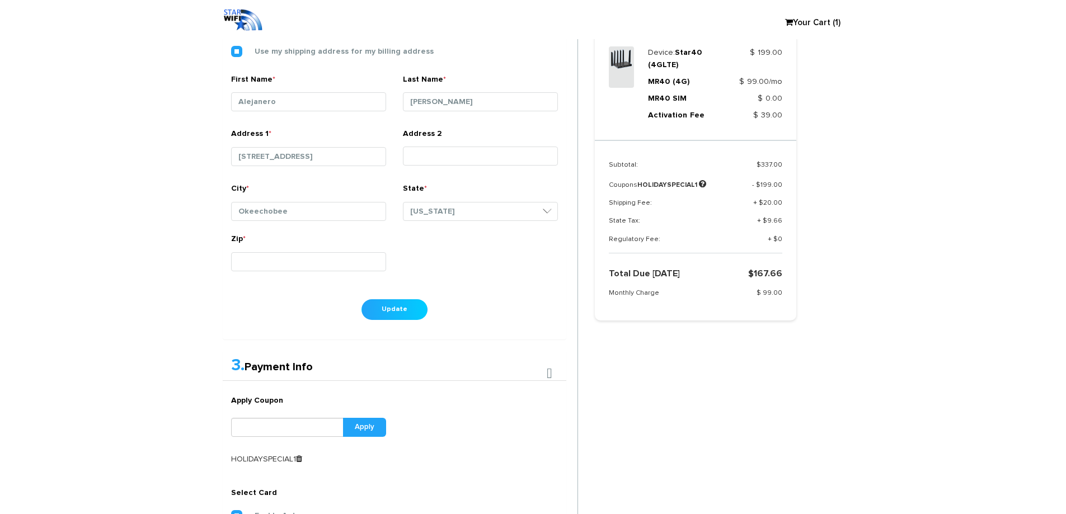
scroll to position [290, 0]
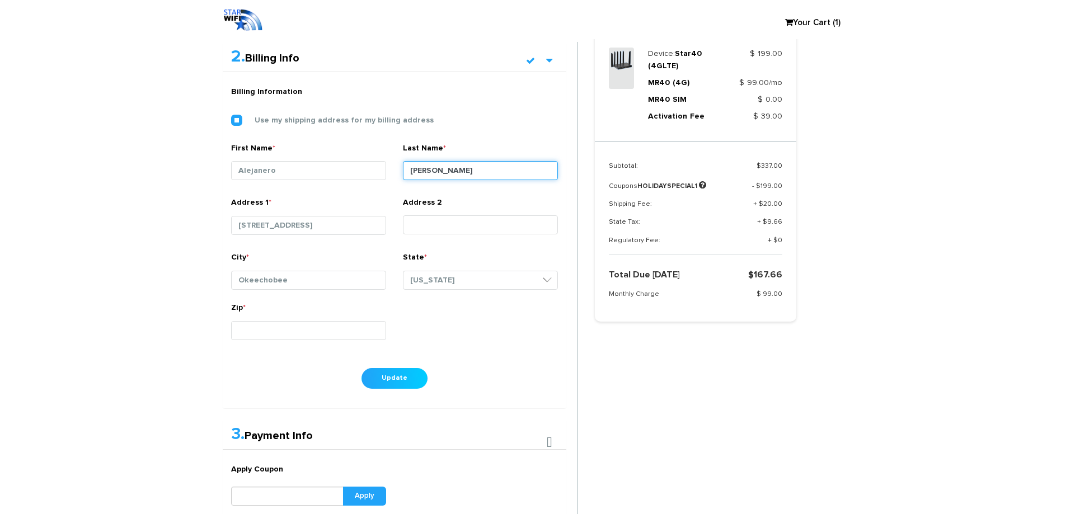
click at [445, 167] on input "[PERSON_NAME]" at bounding box center [480, 170] width 155 height 19
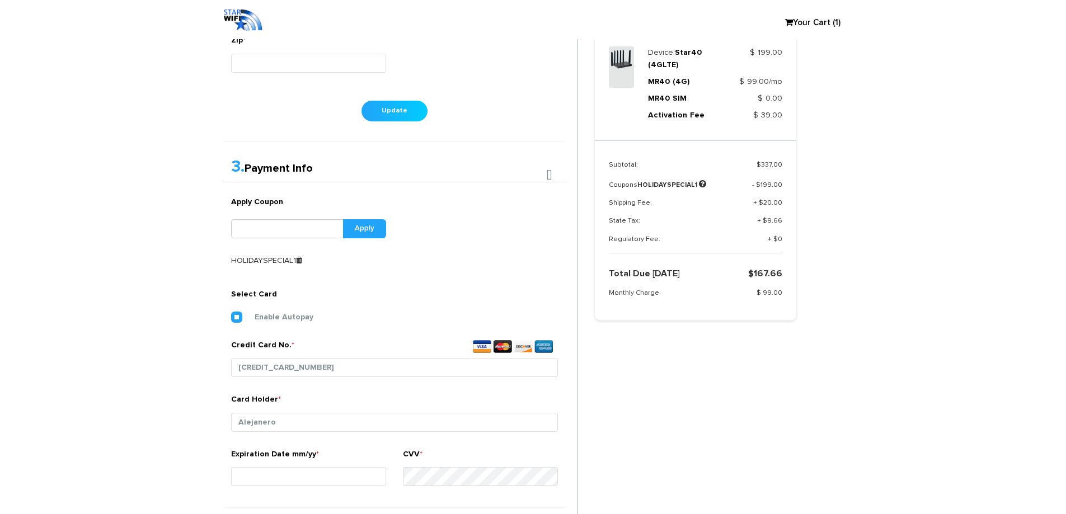
scroll to position [625, 0]
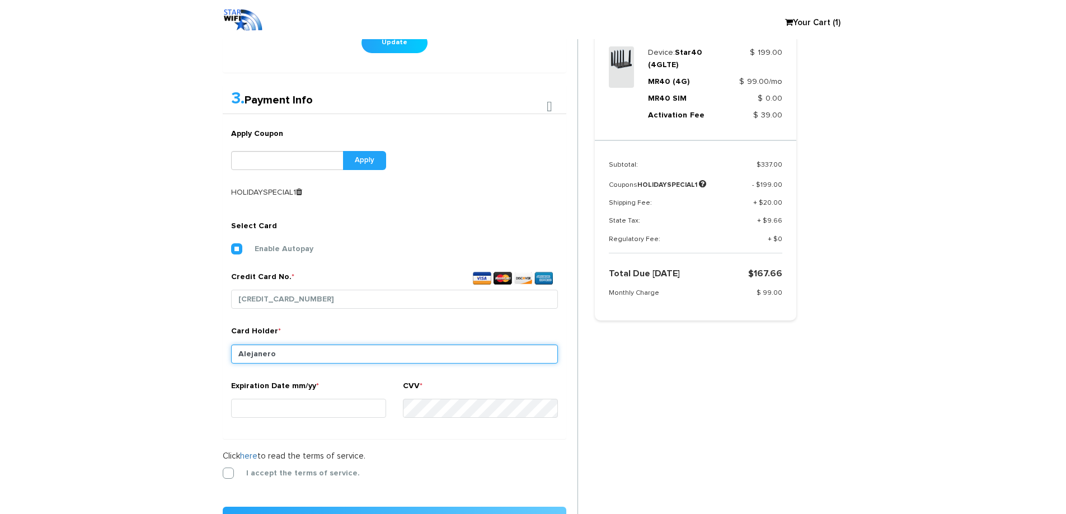
click at [328, 348] on input "Alejanero" at bounding box center [394, 354] width 327 height 19
paste input "[PERSON_NAME]"
click at [272, 356] on input "AlejaneroMarez" at bounding box center [394, 354] width 327 height 19
type input "[PERSON_NAME]"
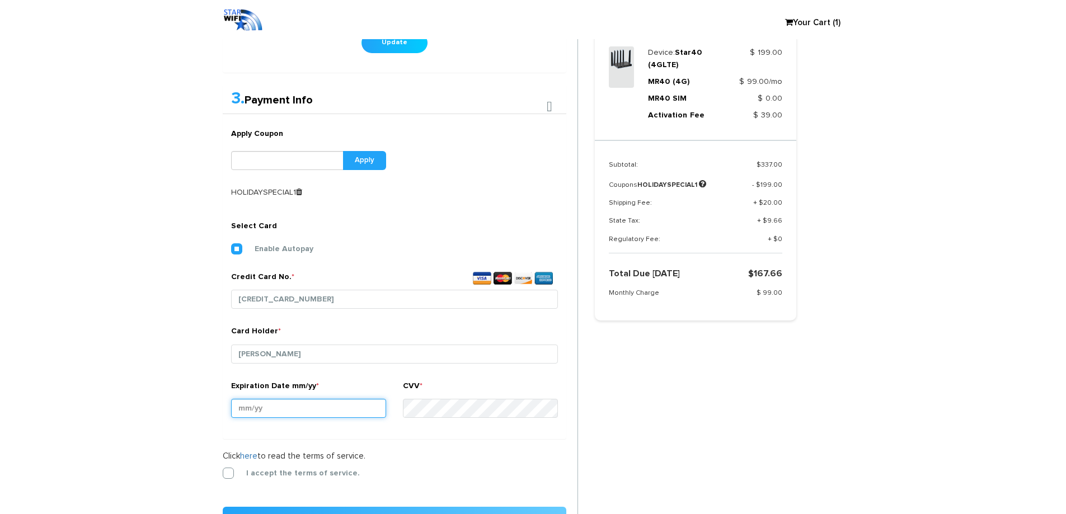
click at [250, 414] on input "Expiration Date mm/yy *" at bounding box center [308, 408] width 155 height 19
type input "04/29"
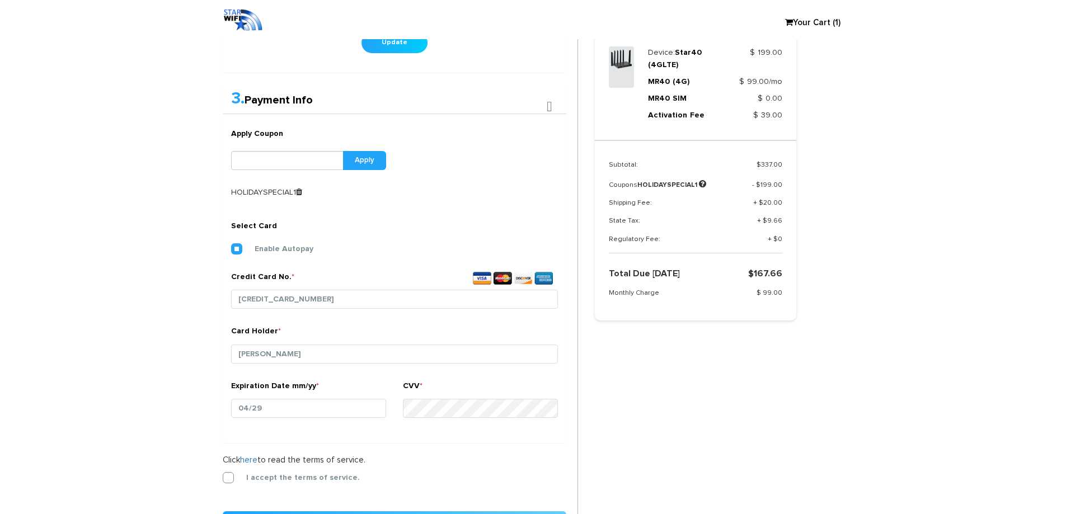
click at [475, 460] on div "Click here to read the terms of service." at bounding box center [395, 460] width 344 height 12
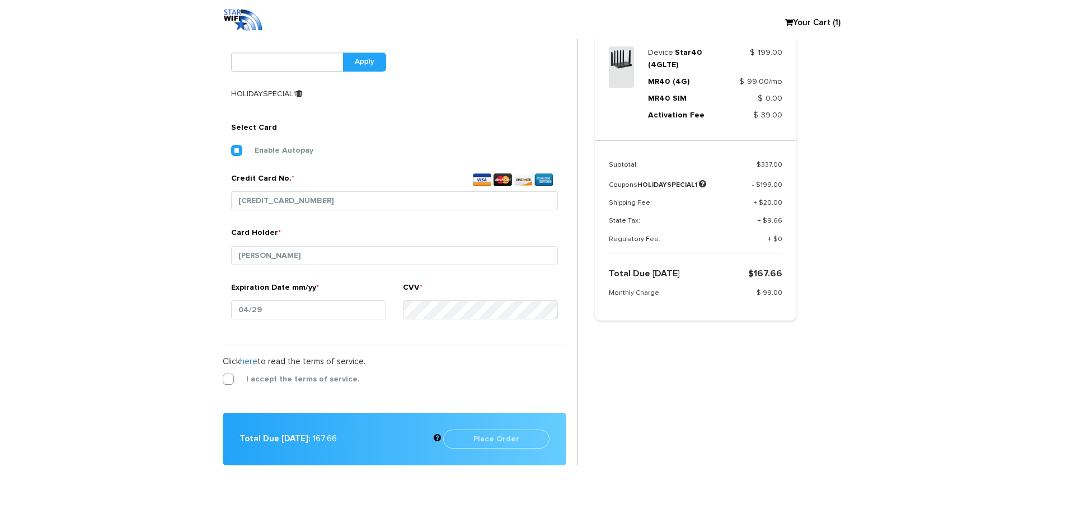
scroll to position [737, 0]
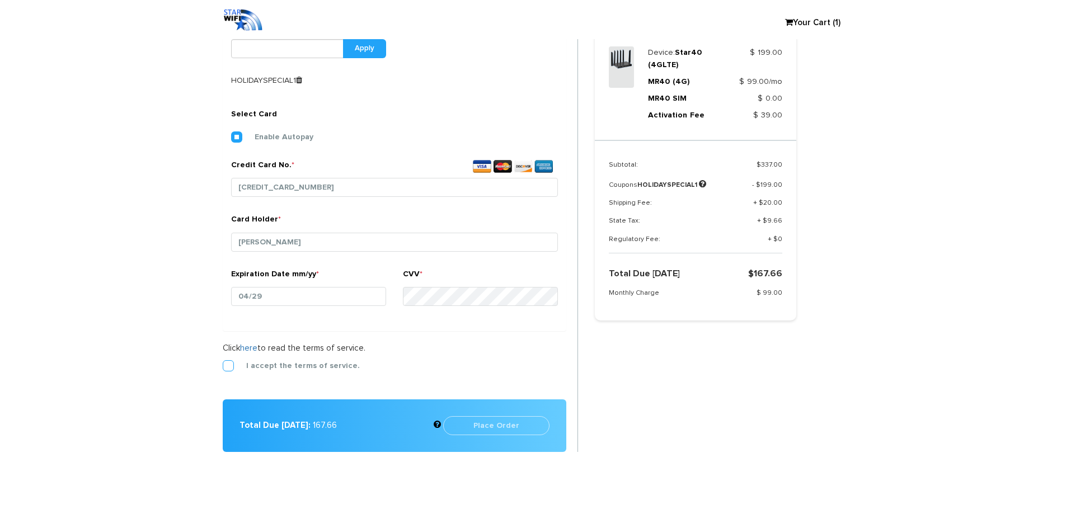
click at [229, 365] on label "I accept the terms of service." at bounding box center [294, 366] width 130 height 10
click at [223, 363] on input "I accept the terms of service." at bounding box center [223, 363] width 0 height 0
click at [507, 430] on button "Place Order" at bounding box center [496, 425] width 106 height 19
